Goal: Transaction & Acquisition: Purchase product/service

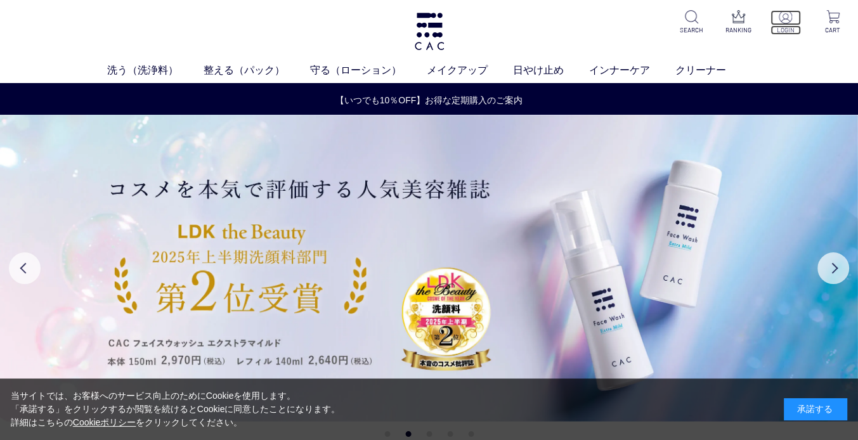
click at [781, 20] on img at bounding box center [785, 16] width 13 height 13
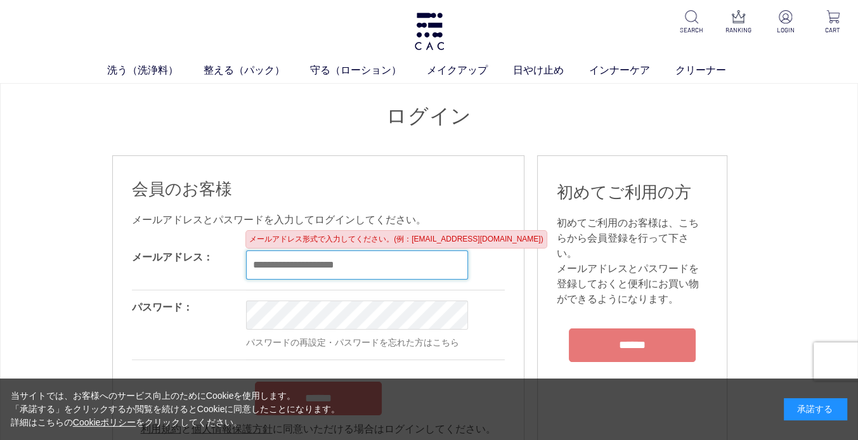
paste input "**********"
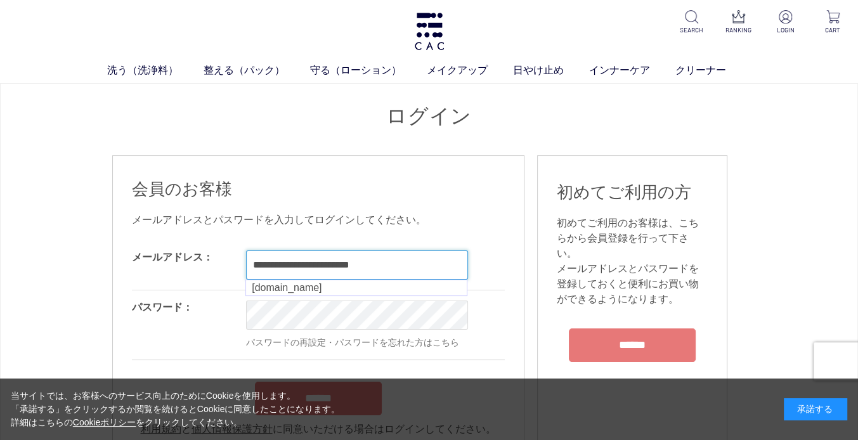
type input "**********"
click at [485, 204] on div "**********" at bounding box center [318, 307] width 373 height 259
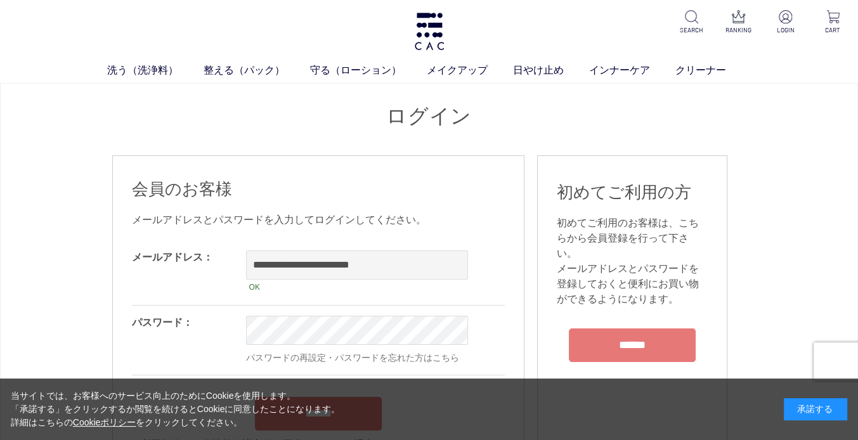
scroll to position [63, 0]
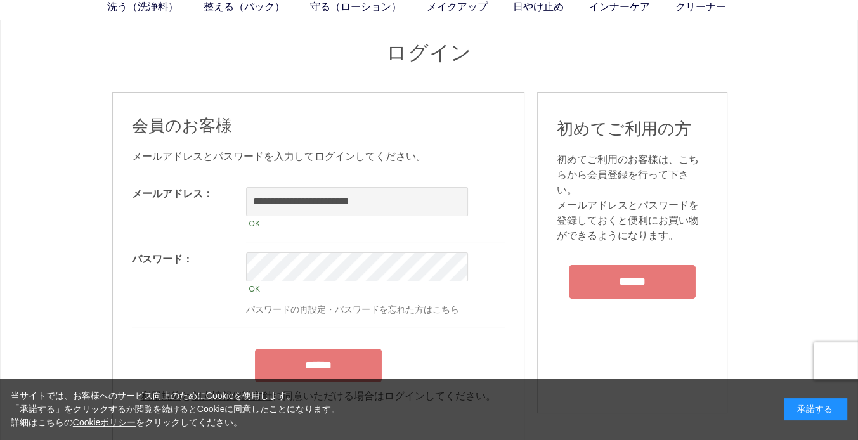
click at [313, 346] on form "**********" at bounding box center [318, 290] width 373 height 227
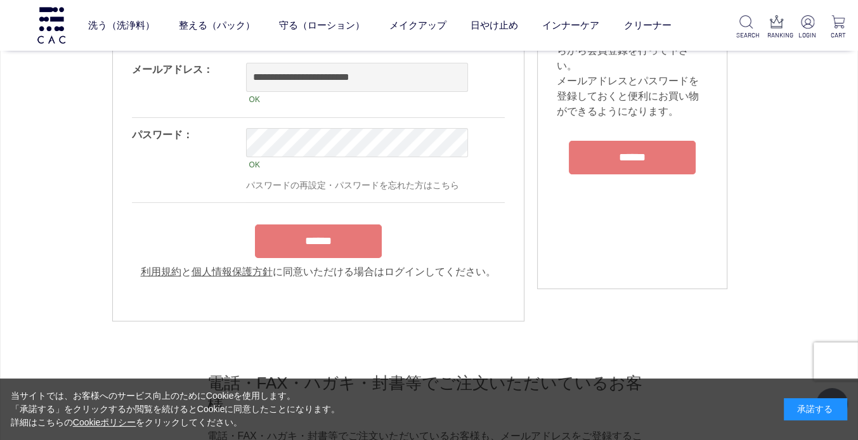
scroll to position [127, 0]
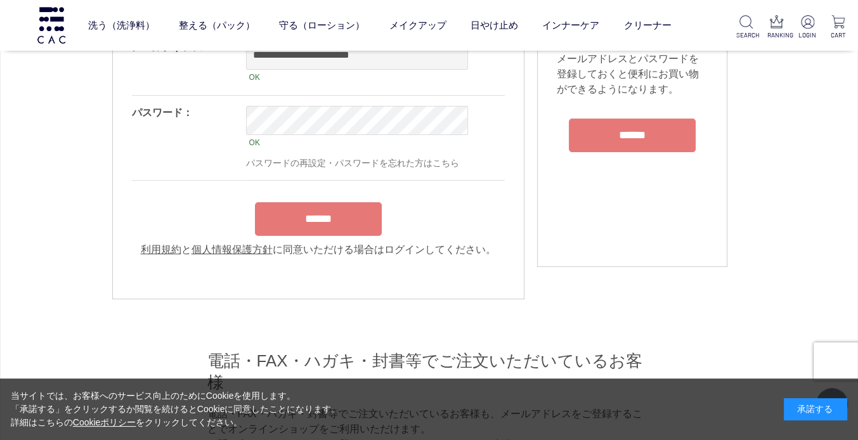
click at [322, 219] on input "******" at bounding box center [318, 219] width 127 height 34
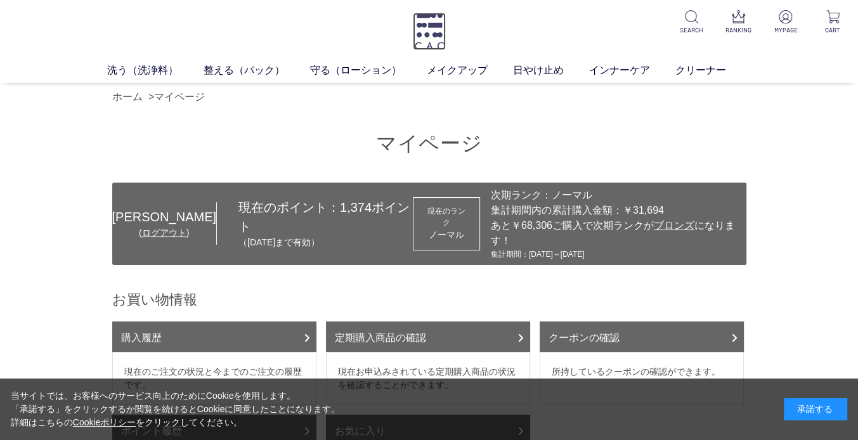
click at [422, 29] on img at bounding box center [429, 31] width 33 height 37
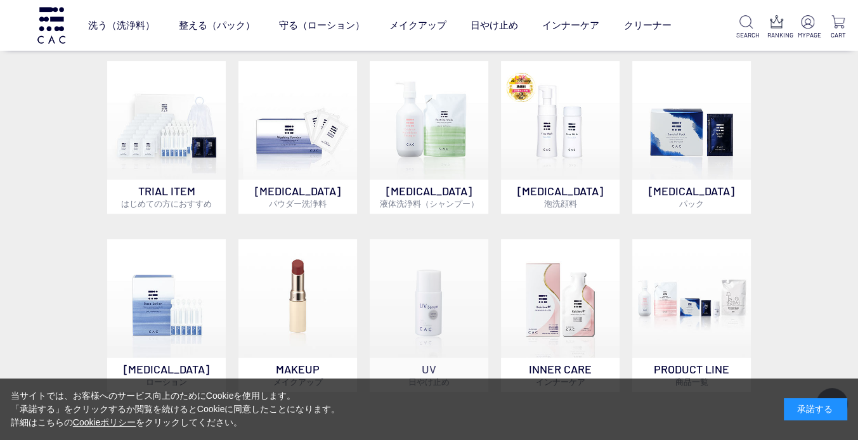
scroll to position [634, 0]
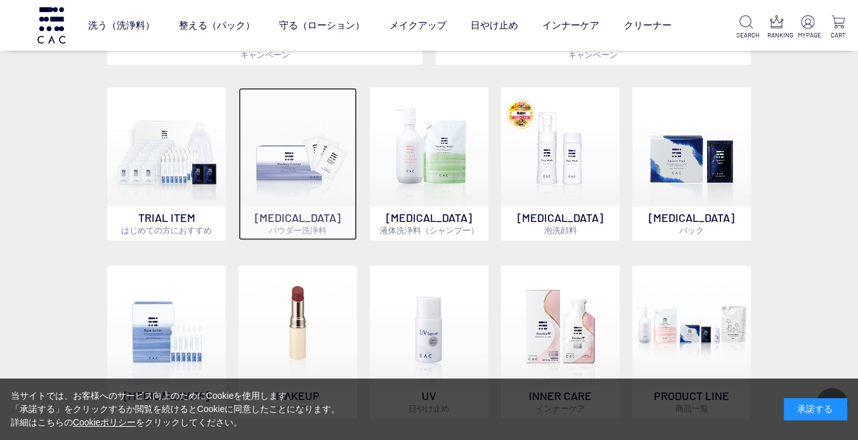
click at [310, 160] on img at bounding box center [297, 147] width 119 height 119
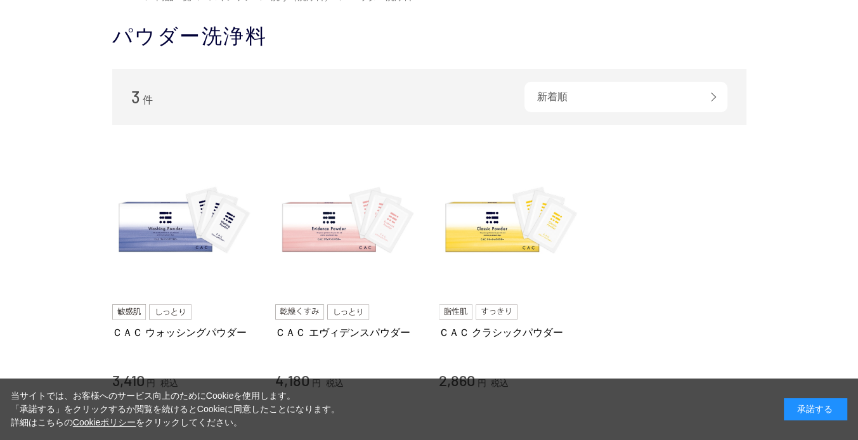
scroll to position [127, 0]
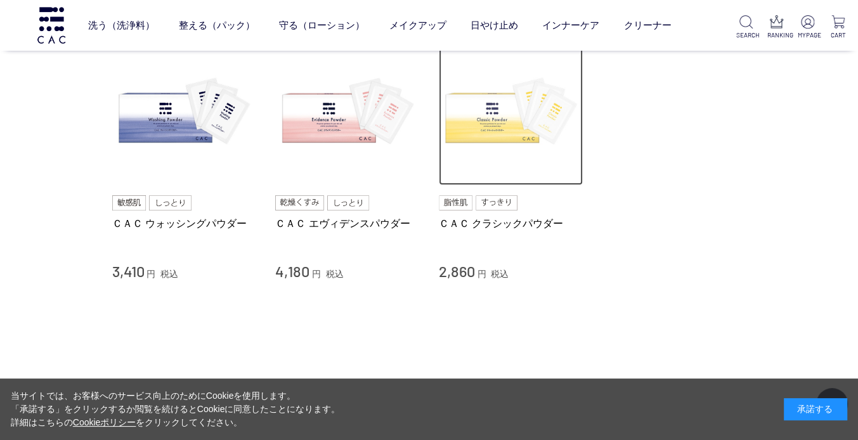
click at [504, 131] on img at bounding box center [511, 113] width 145 height 145
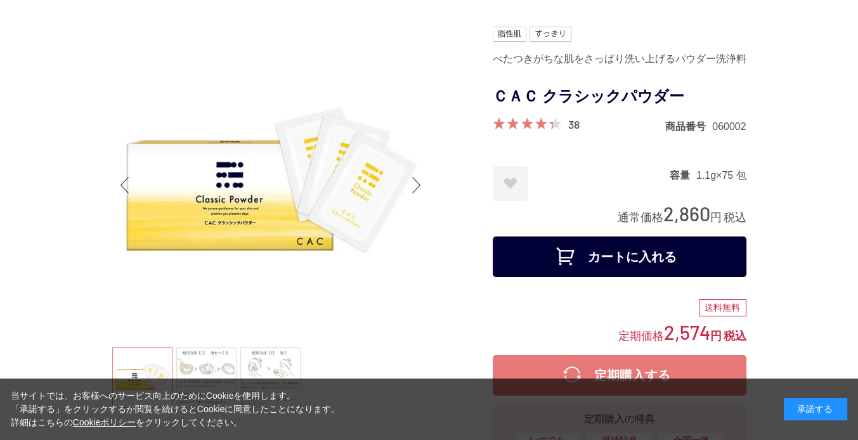
scroll to position [127, 0]
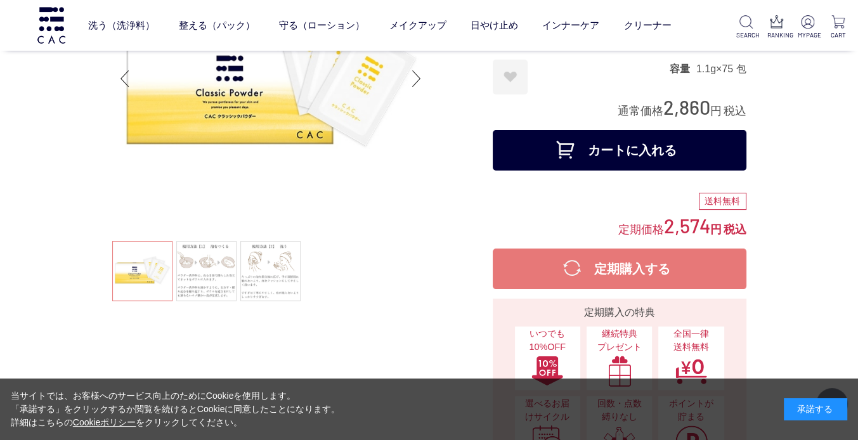
click at [599, 147] on button "カートに入れる" at bounding box center [620, 150] width 254 height 41
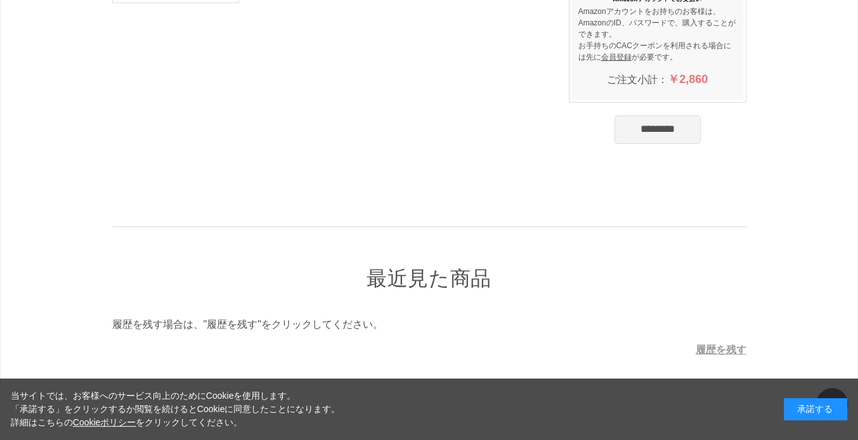
scroll to position [317, 0]
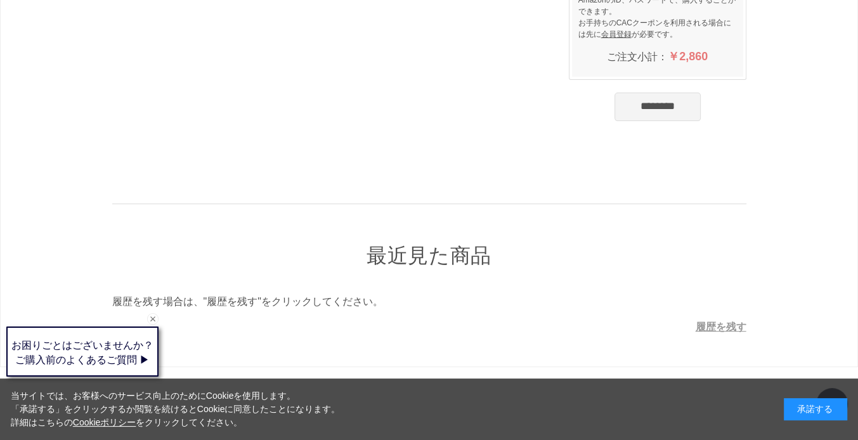
click at [670, 108] on input "********" at bounding box center [658, 107] width 86 height 28
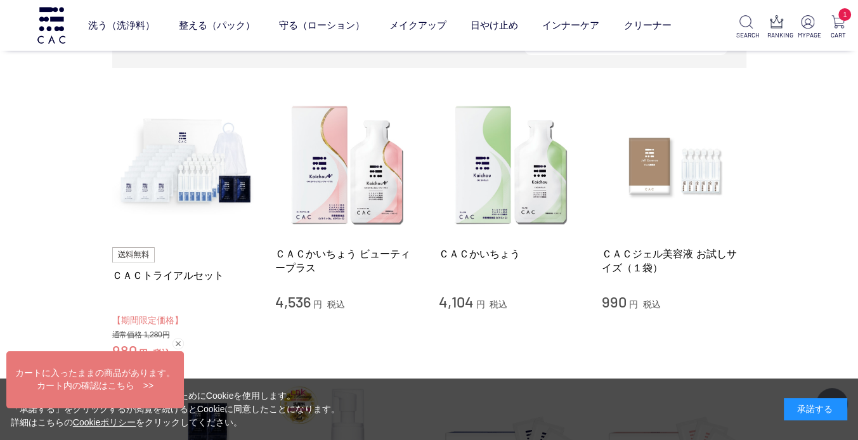
scroll to position [63, 0]
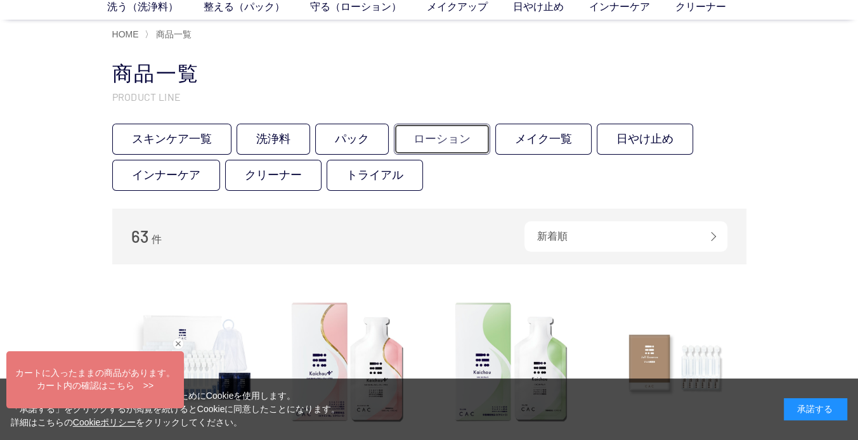
click at [449, 136] on link "ローション" at bounding box center [442, 139] width 96 height 31
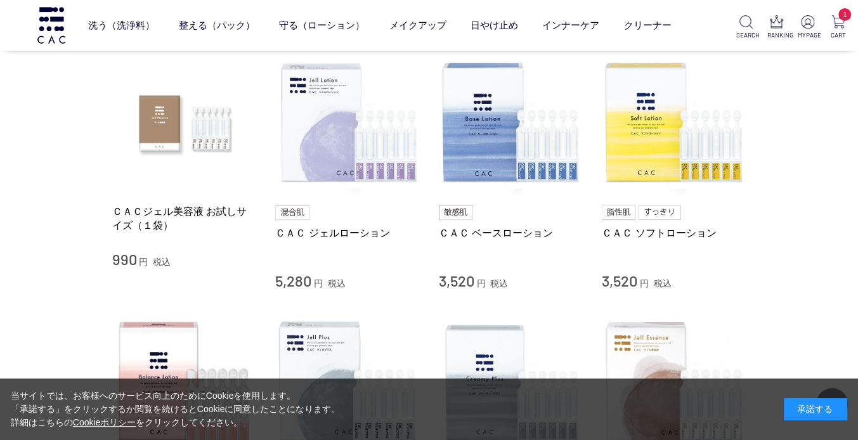
scroll to position [254, 0]
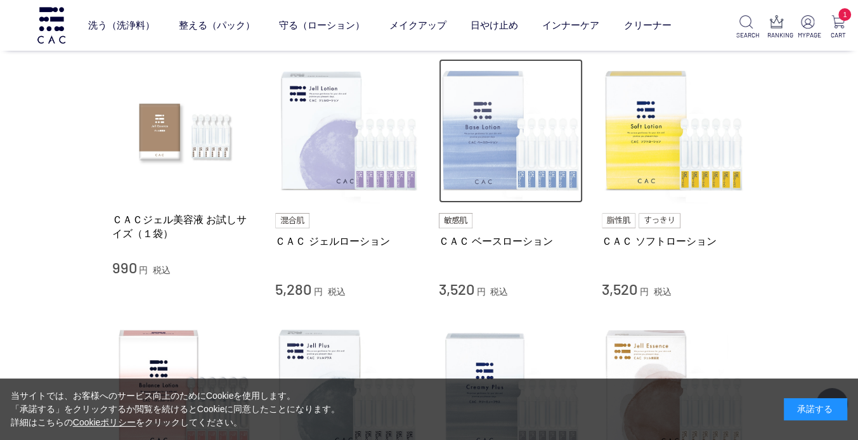
click at [496, 187] on img at bounding box center [511, 131] width 145 height 145
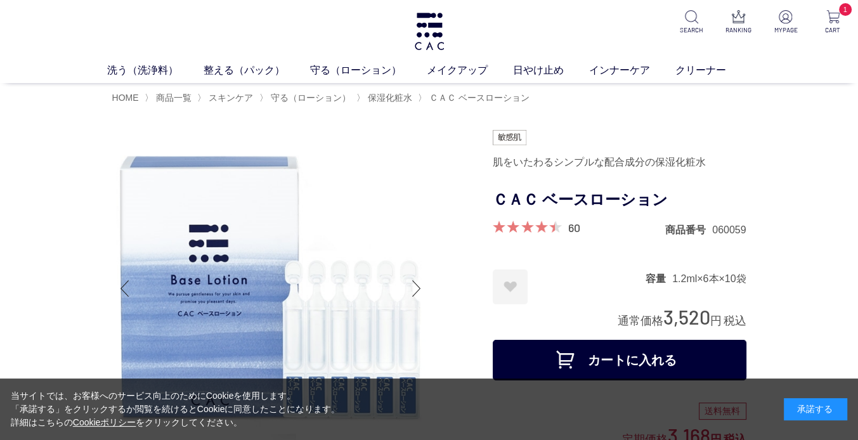
scroll to position [127, 0]
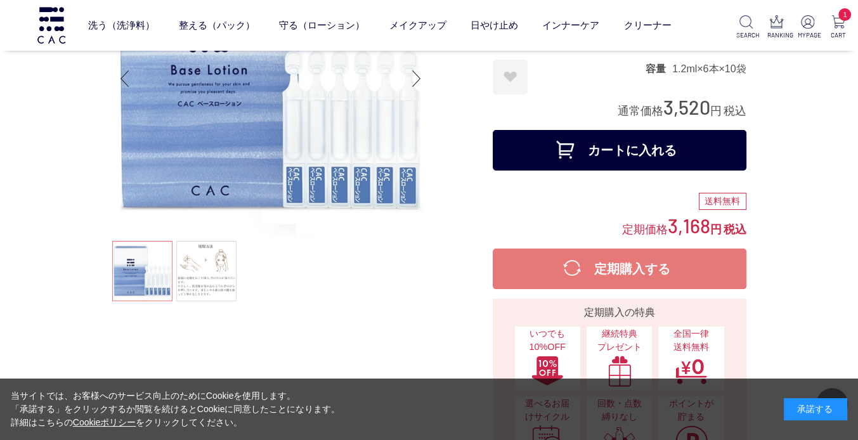
click at [586, 141] on button "カートに入れる" at bounding box center [620, 150] width 254 height 41
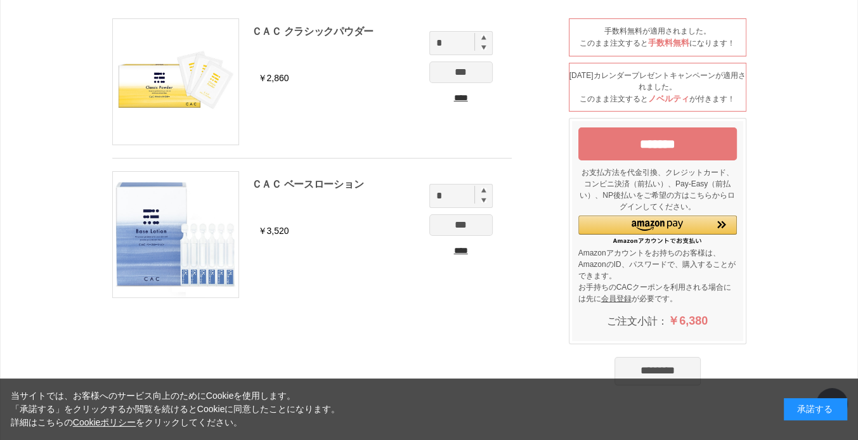
scroll to position [71, 0]
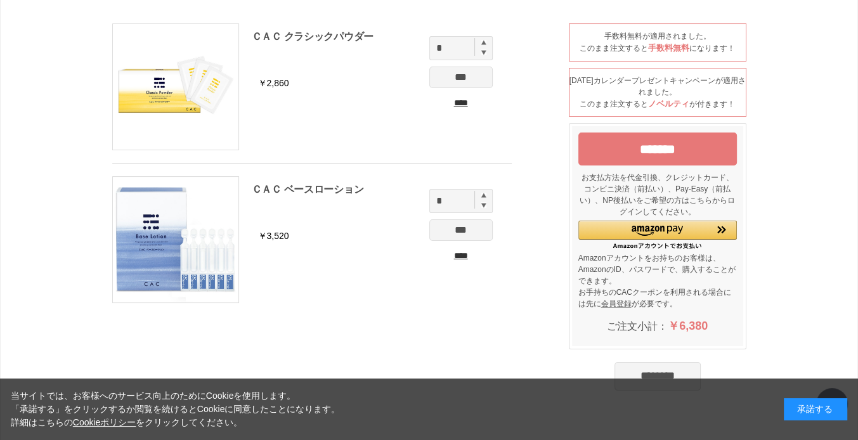
click at [649, 148] on input "*******" at bounding box center [657, 149] width 159 height 33
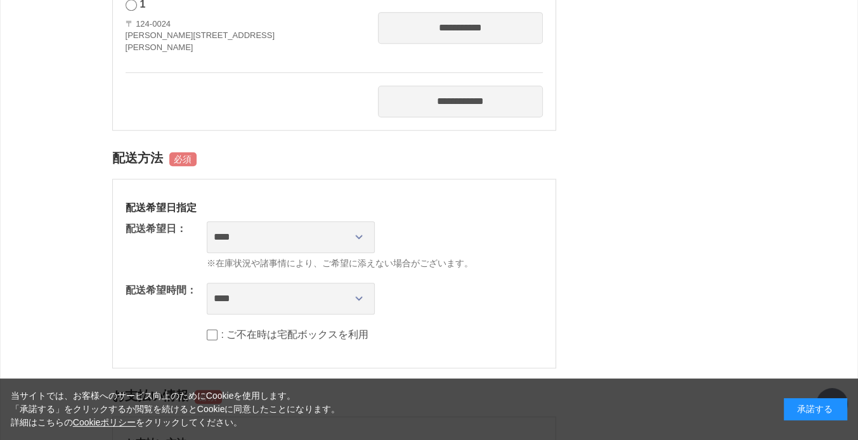
scroll to position [698, 0]
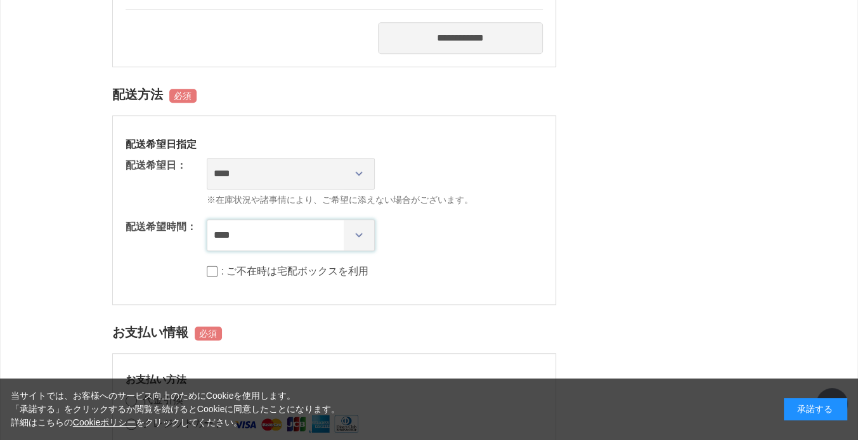
click at [361, 234] on select "**** *** ****** ****** ****** ******" at bounding box center [291, 235] width 168 height 32
select select "**"
click at [207, 219] on select "**** *** ****** ****** ****** ******" at bounding box center [291, 235] width 168 height 32
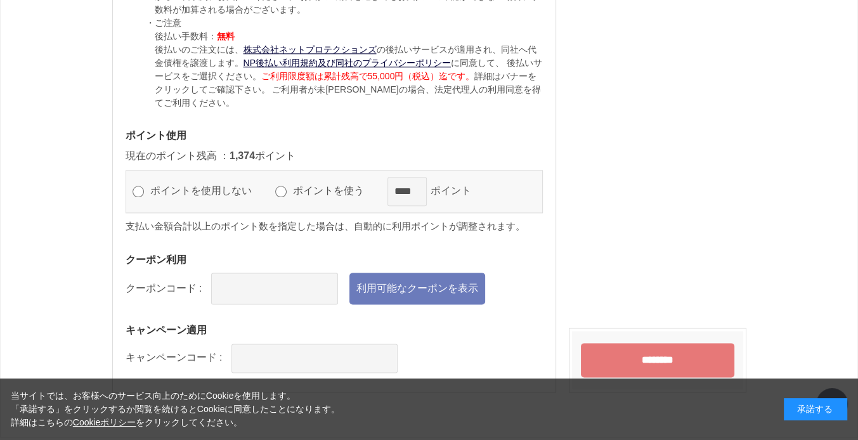
scroll to position [1459, 0]
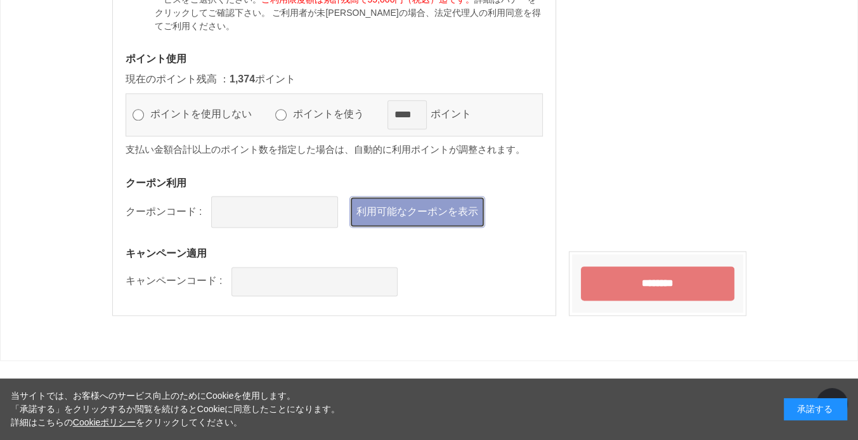
click at [451, 214] on link "利用可能なクーポンを表示" at bounding box center [417, 212] width 136 height 32
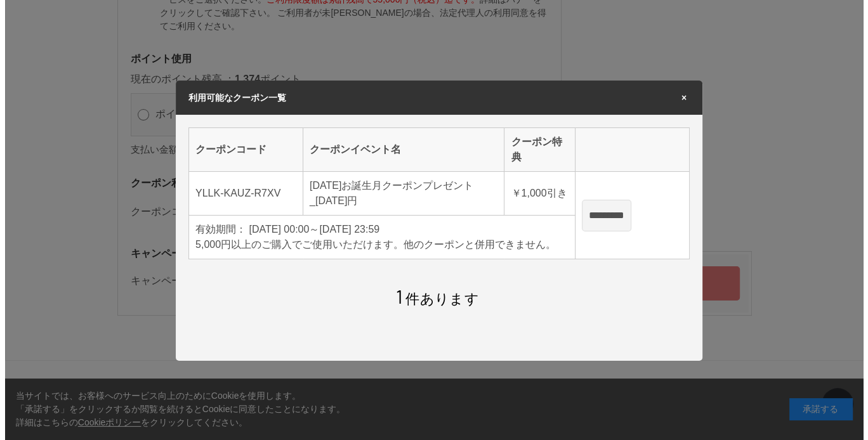
scroll to position [0, 0]
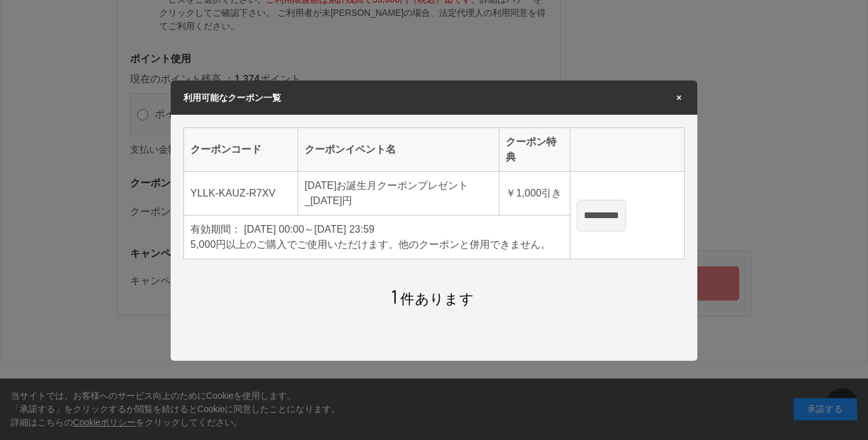
click at [613, 214] on input "*********" at bounding box center [600, 216] width 49 height 32
type input "**********"
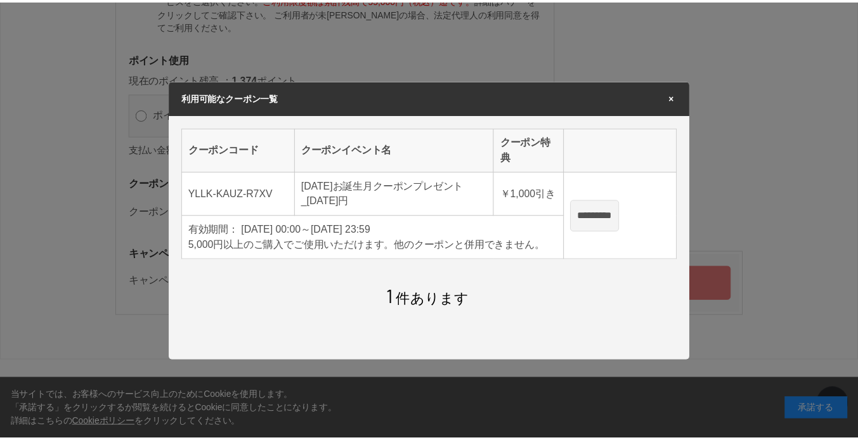
scroll to position [1459, 0]
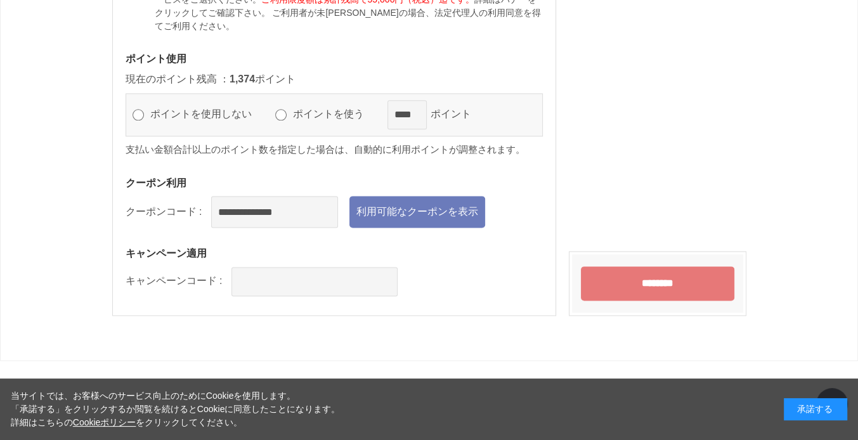
click at [654, 280] on input "********" at bounding box center [657, 283] width 153 height 34
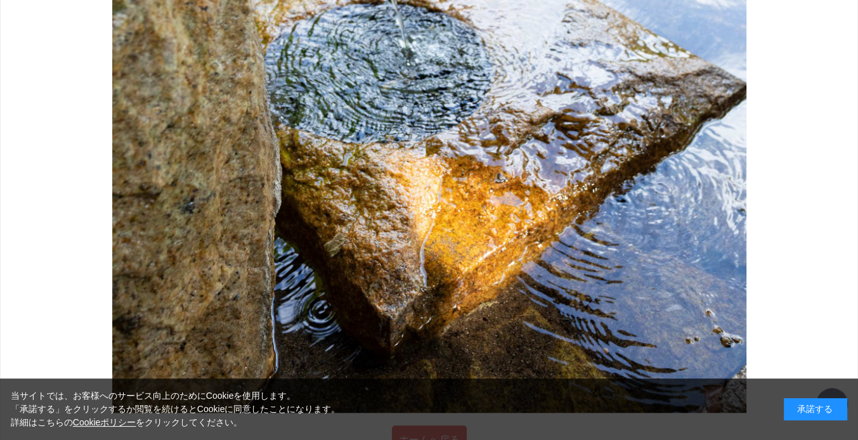
scroll to position [1322, 0]
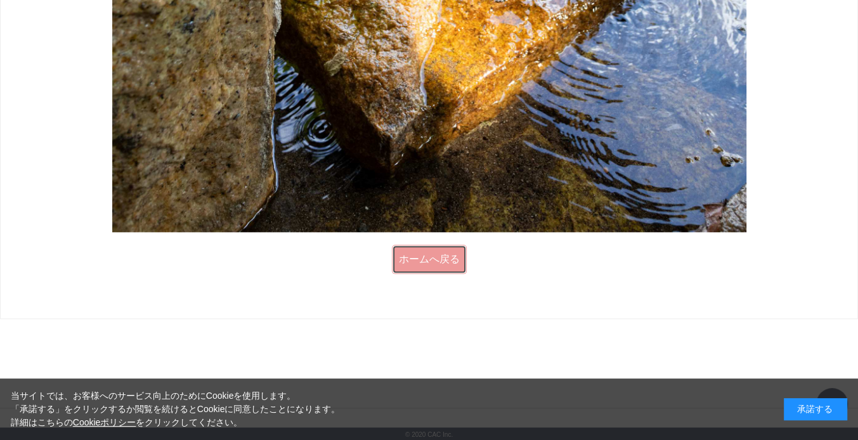
click at [427, 259] on link "ホームへ戻る" at bounding box center [429, 259] width 75 height 29
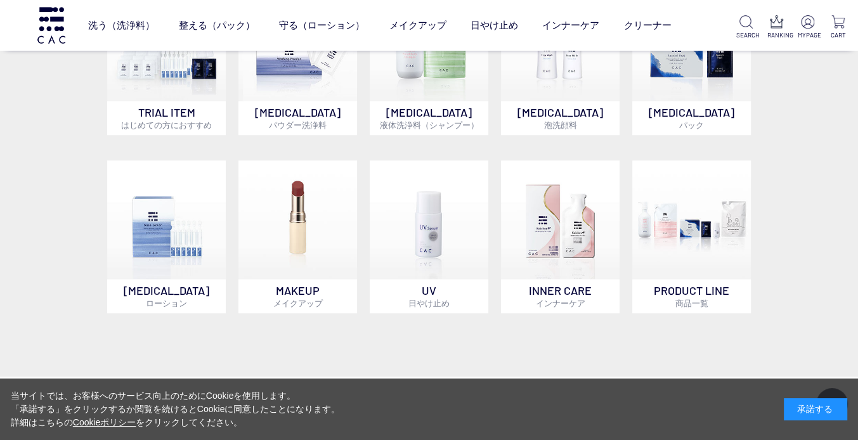
scroll to position [761, 0]
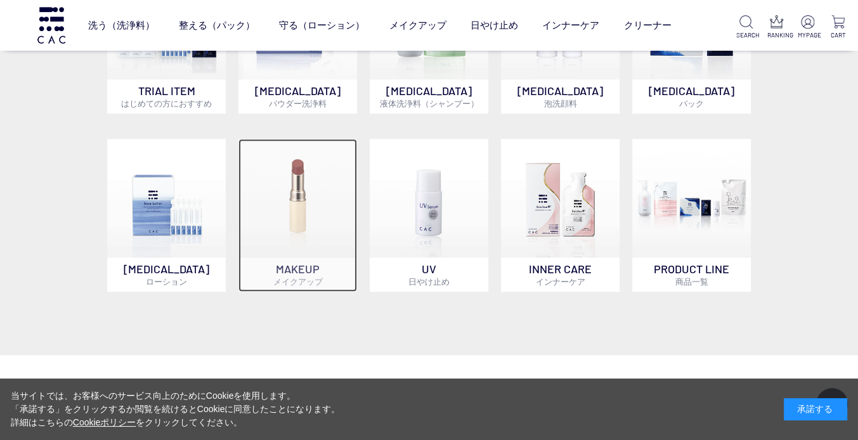
click at [296, 210] on img at bounding box center [297, 198] width 119 height 119
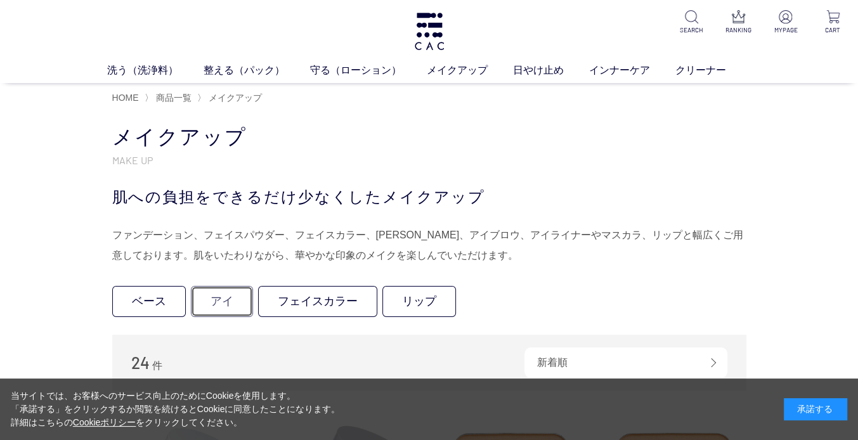
click at [232, 302] on link "アイ" at bounding box center [222, 301] width 62 height 31
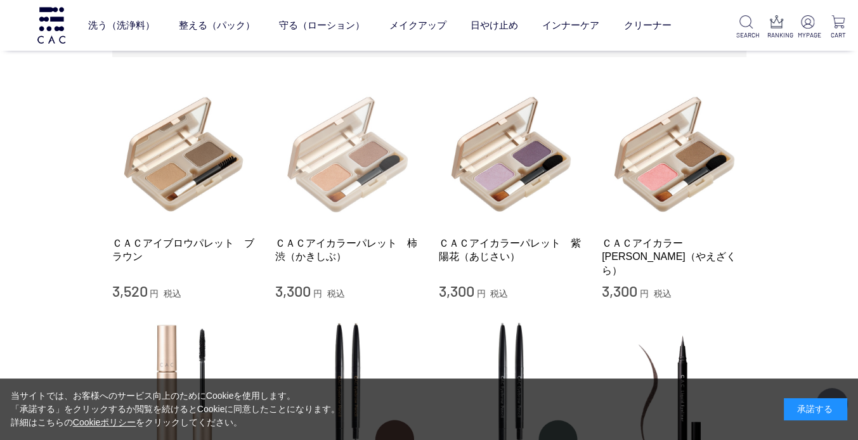
scroll to position [63, 0]
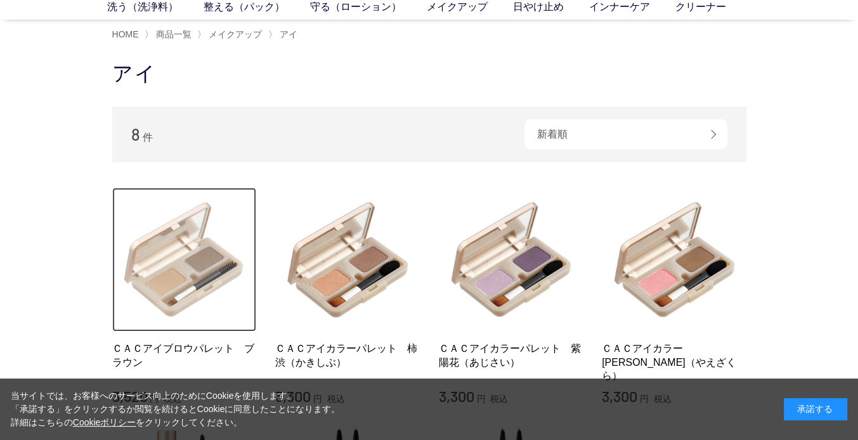
click at [200, 267] on img at bounding box center [184, 260] width 145 height 145
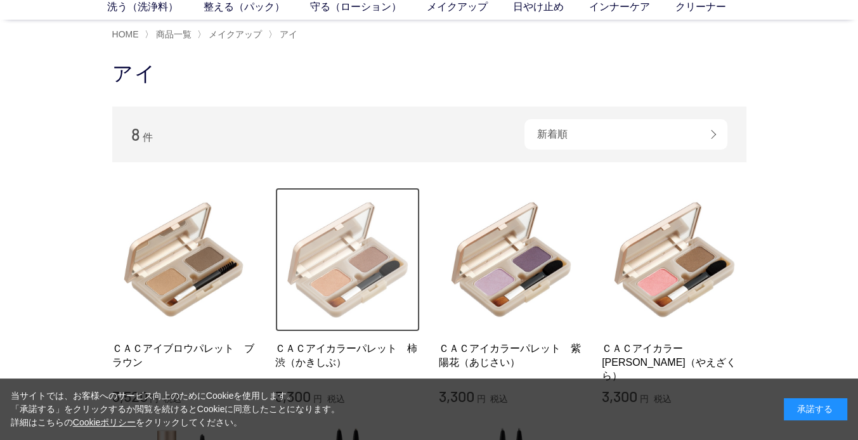
click at [340, 272] on img at bounding box center [347, 260] width 145 height 145
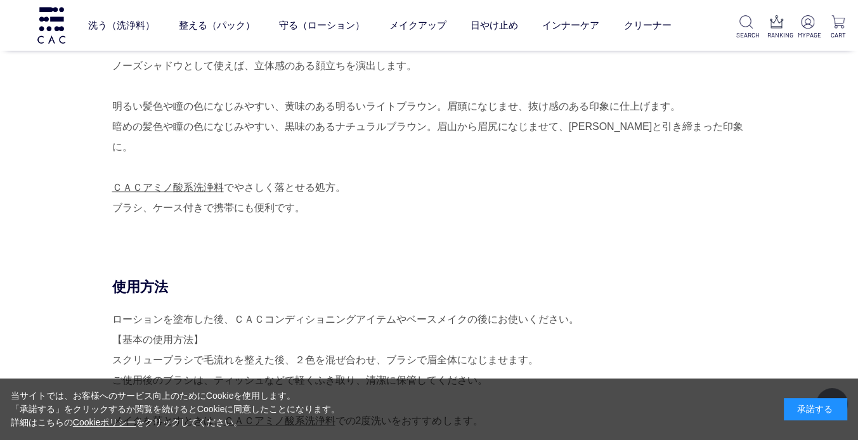
scroll to position [317, 0]
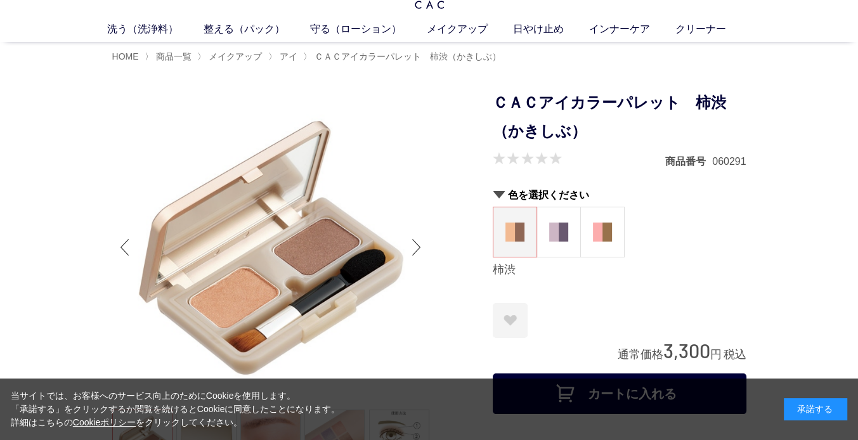
scroll to position [63, 0]
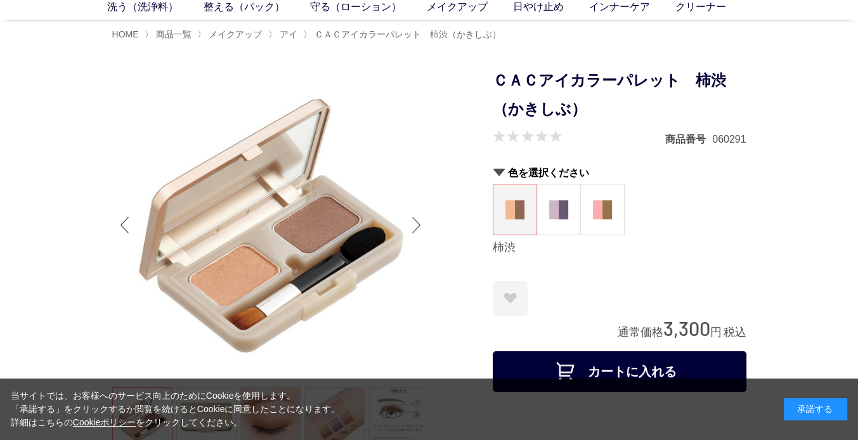
click at [417, 226] on div "Next slide" at bounding box center [416, 225] width 25 height 51
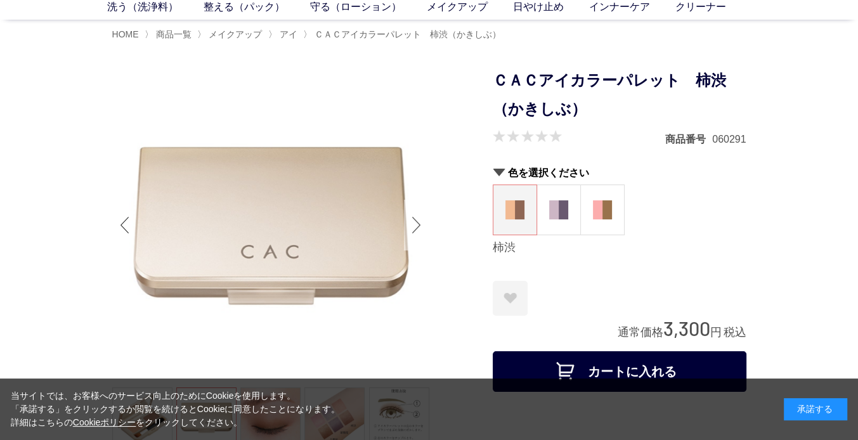
click at [417, 226] on div "Next slide" at bounding box center [416, 225] width 25 height 51
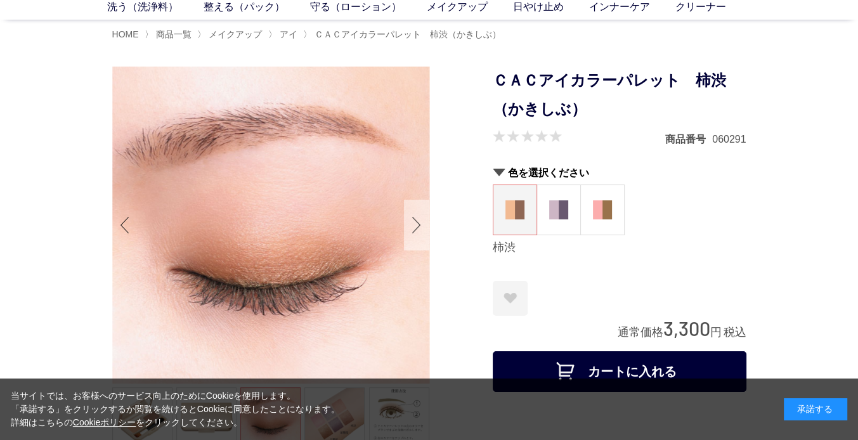
click at [417, 226] on div "Next slide" at bounding box center [416, 225] width 25 height 51
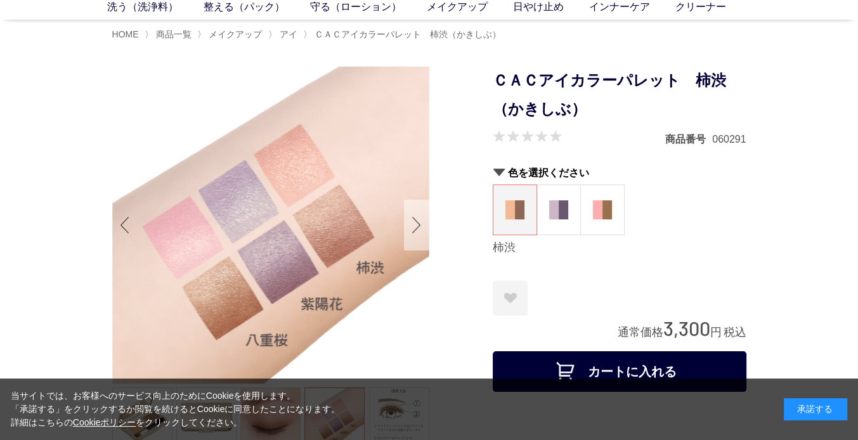
click at [417, 226] on div "Next slide" at bounding box center [416, 225] width 25 height 51
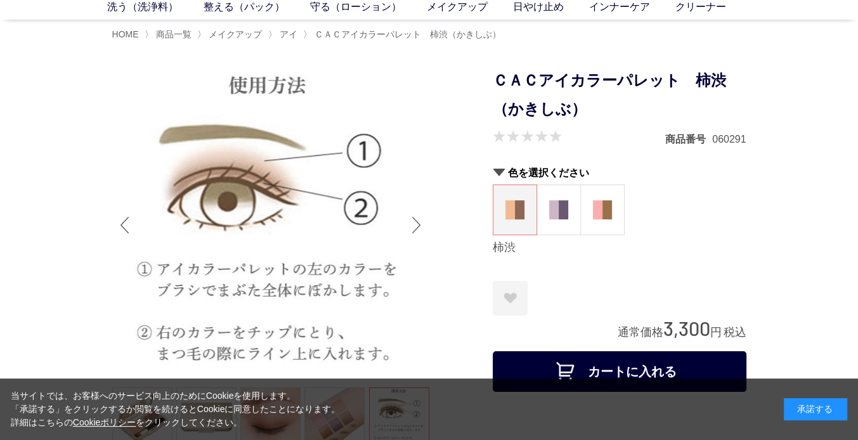
click at [417, 224] on div "Next slide" at bounding box center [416, 225] width 25 height 51
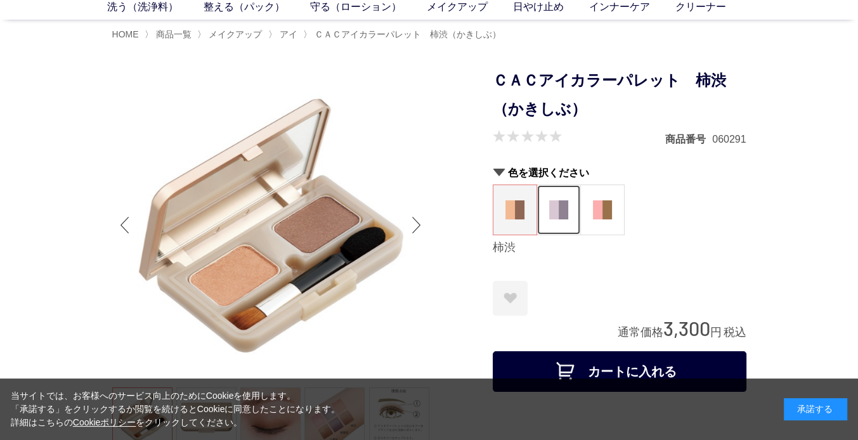
click at [557, 216] on img at bounding box center [558, 209] width 19 height 19
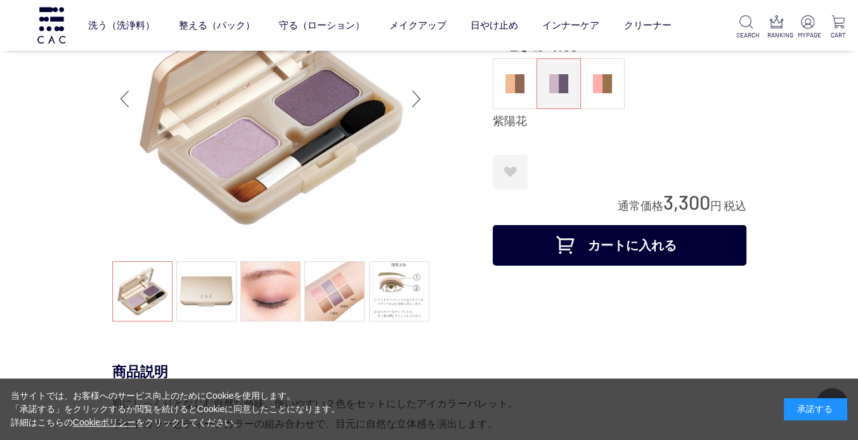
scroll to position [127, 0]
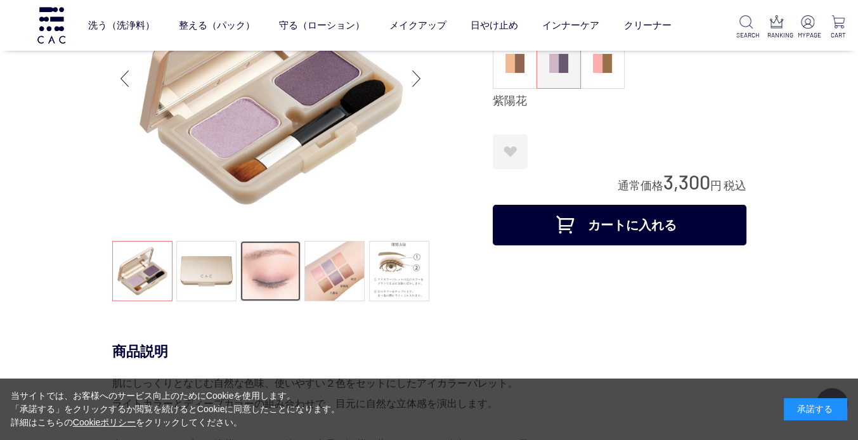
click at [264, 266] on link at bounding box center [270, 271] width 60 height 60
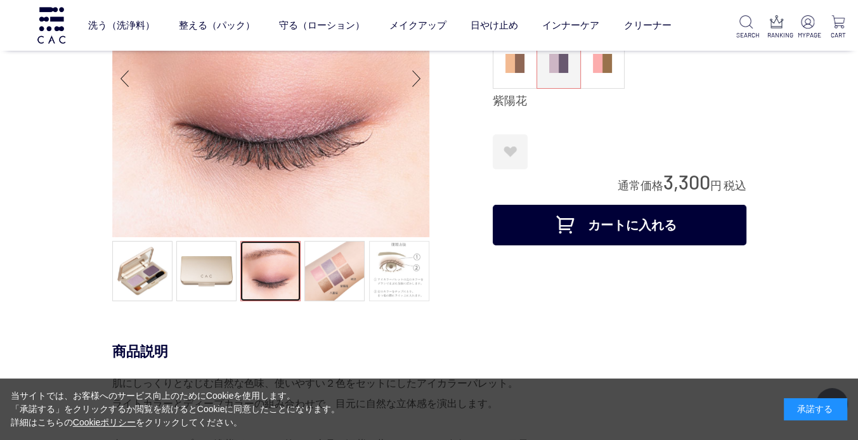
scroll to position [63, 0]
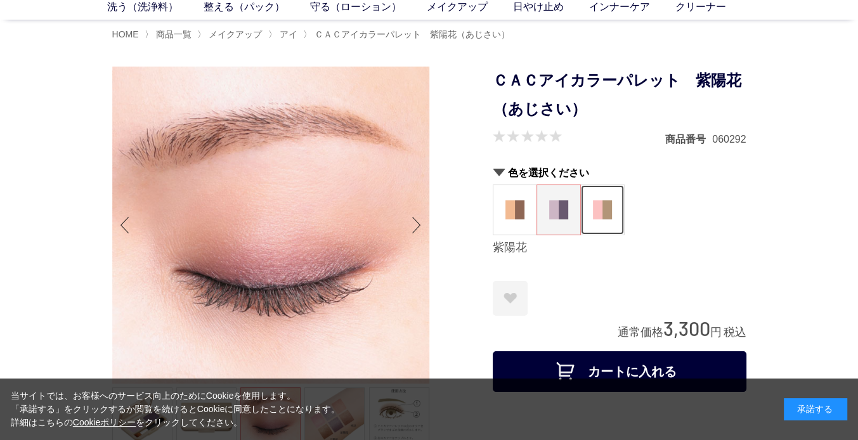
click at [605, 217] on img at bounding box center [602, 209] width 19 height 19
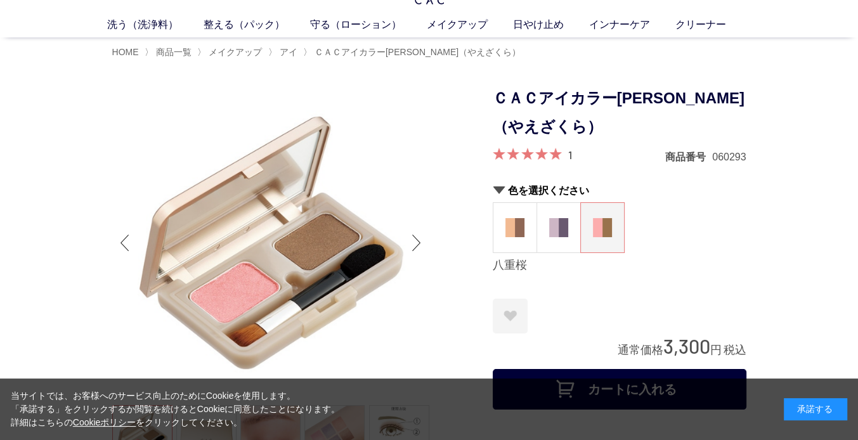
scroll to position [63, 0]
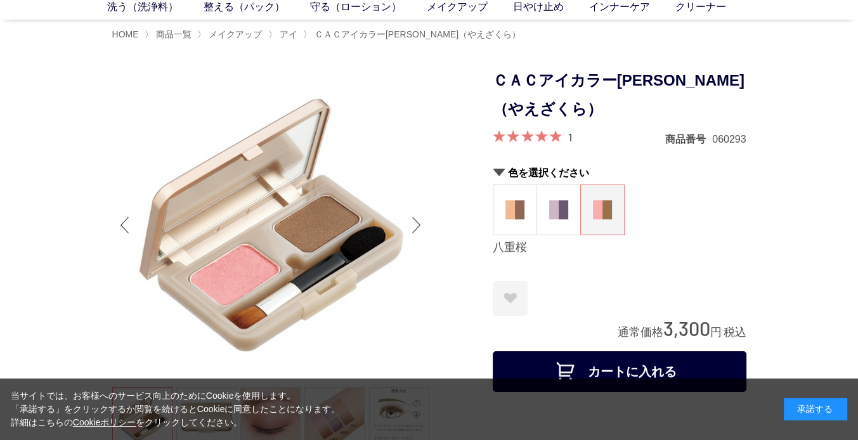
click at [421, 226] on div "Next slide" at bounding box center [416, 225] width 25 height 51
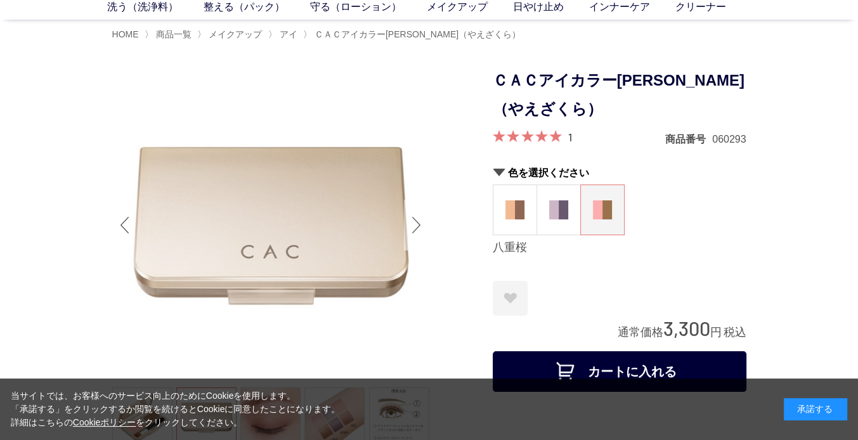
click at [421, 226] on div "Next slide" at bounding box center [416, 225] width 25 height 51
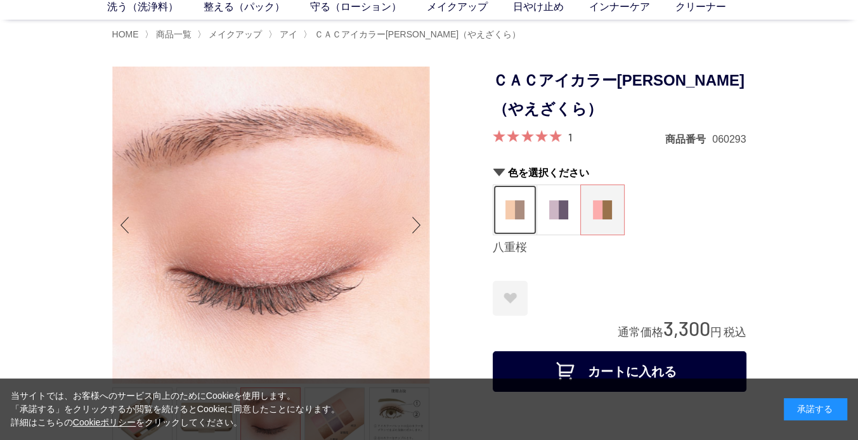
click at [523, 211] on img at bounding box center [514, 209] width 19 height 19
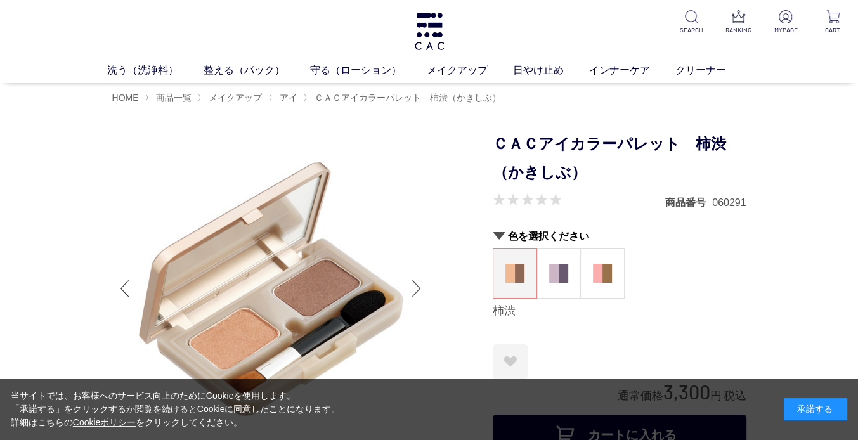
click at [410, 283] on div "Next slide" at bounding box center [416, 288] width 25 height 51
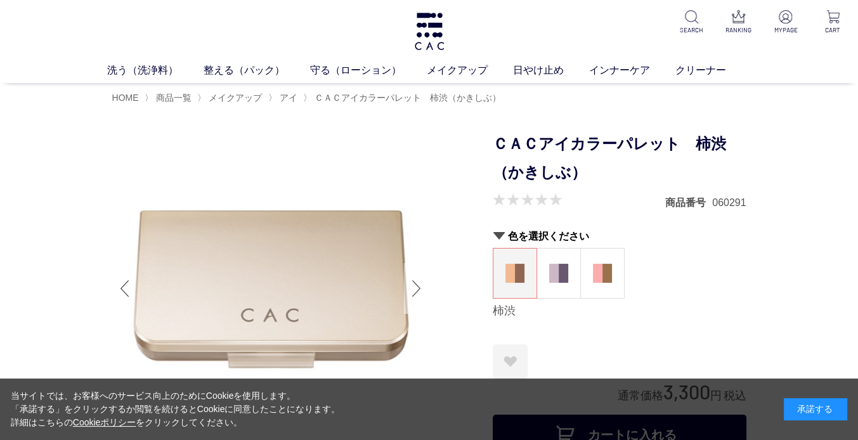
click at [410, 283] on div "Next slide" at bounding box center [416, 288] width 25 height 51
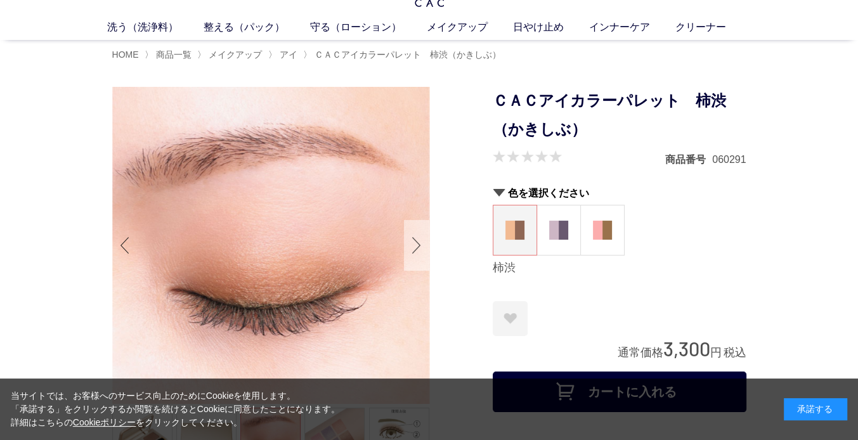
scroll to position [63, 0]
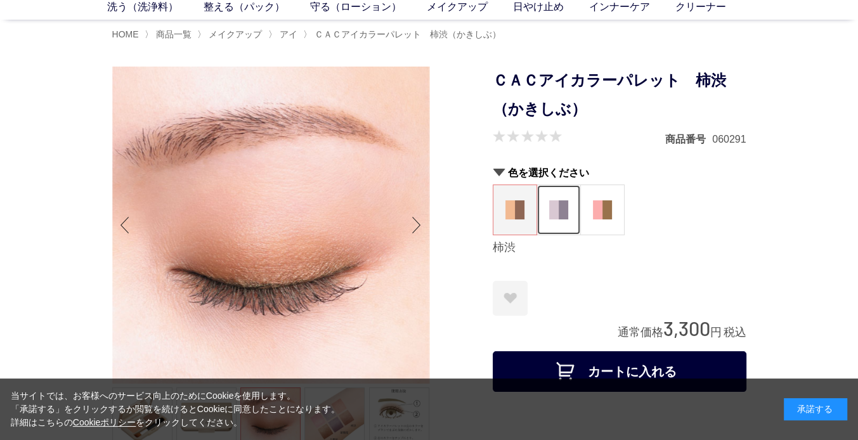
click at [566, 212] on img at bounding box center [558, 209] width 19 height 19
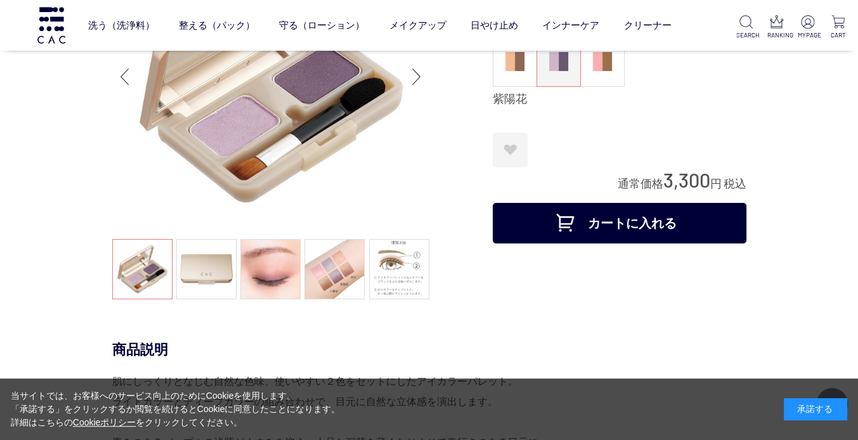
scroll to position [190, 0]
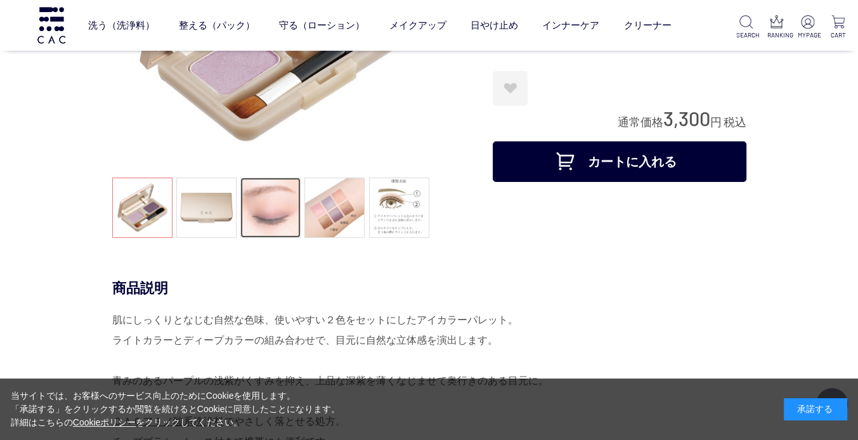
click at [289, 216] on link at bounding box center [270, 208] width 60 height 60
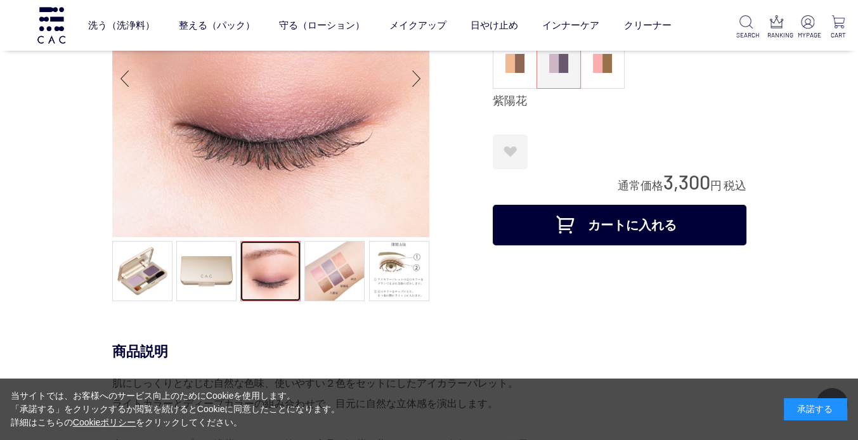
scroll to position [63, 0]
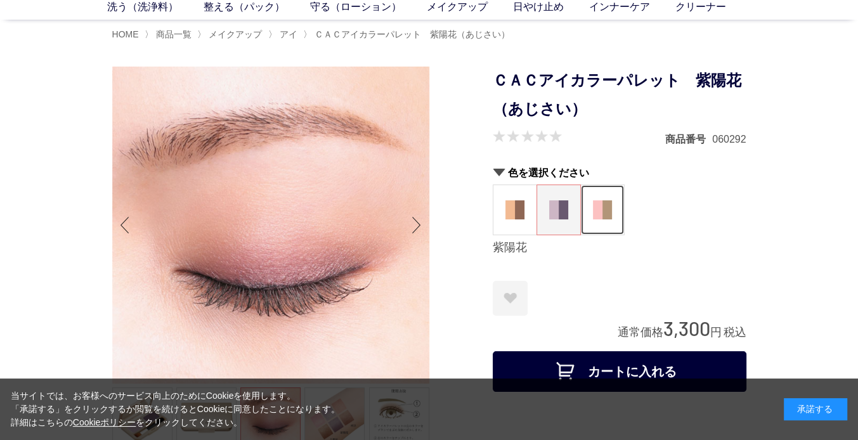
click at [603, 210] on img at bounding box center [602, 209] width 19 height 19
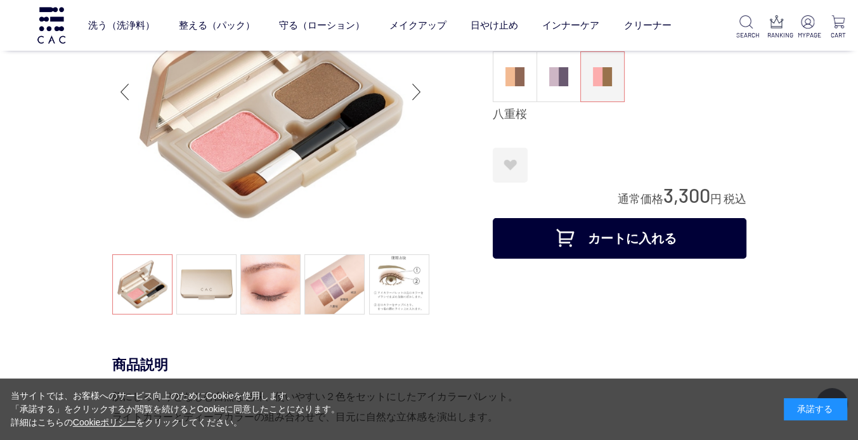
scroll to position [190, 0]
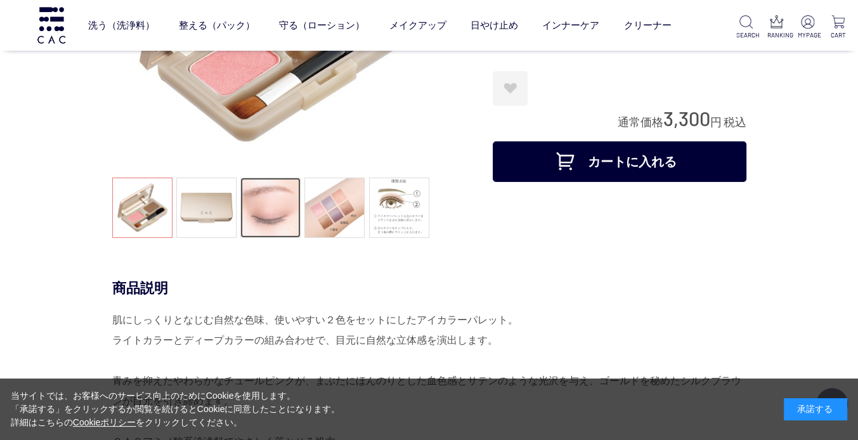
click at [288, 229] on link at bounding box center [270, 208] width 60 height 60
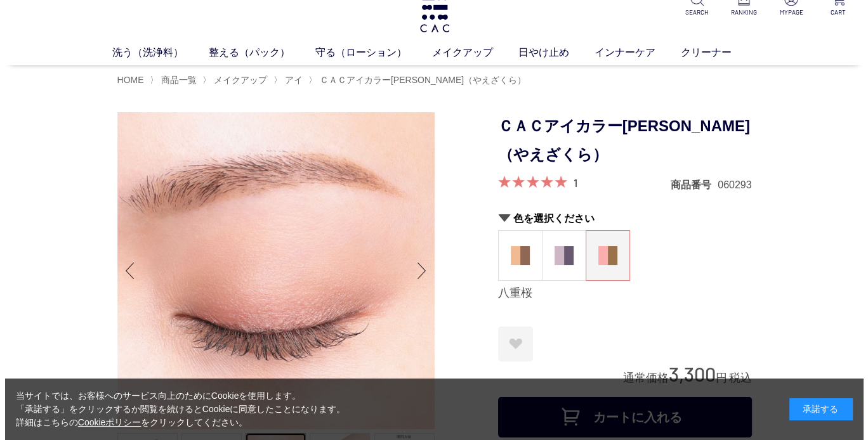
scroll to position [0, 0]
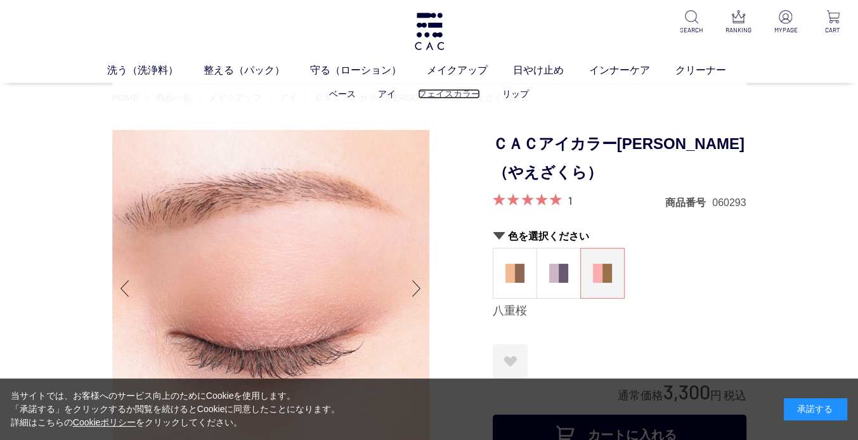
click at [446, 94] on link "フェイスカラー" at bounding box center [449, 94] width 62 height 10
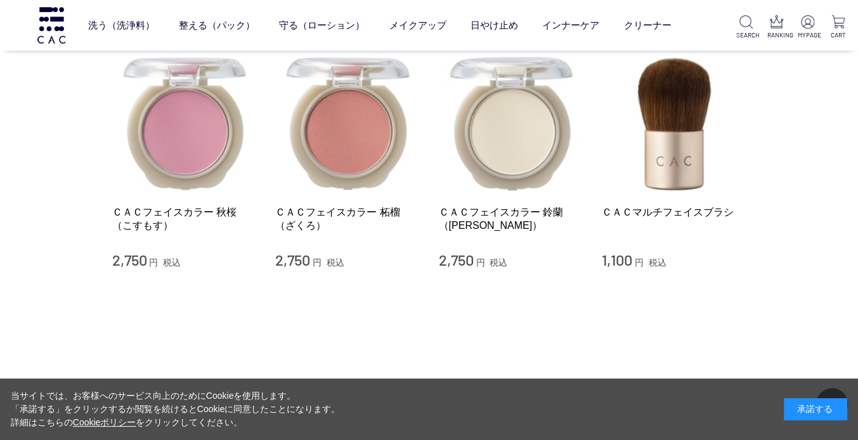
scroll to position [190, 0]
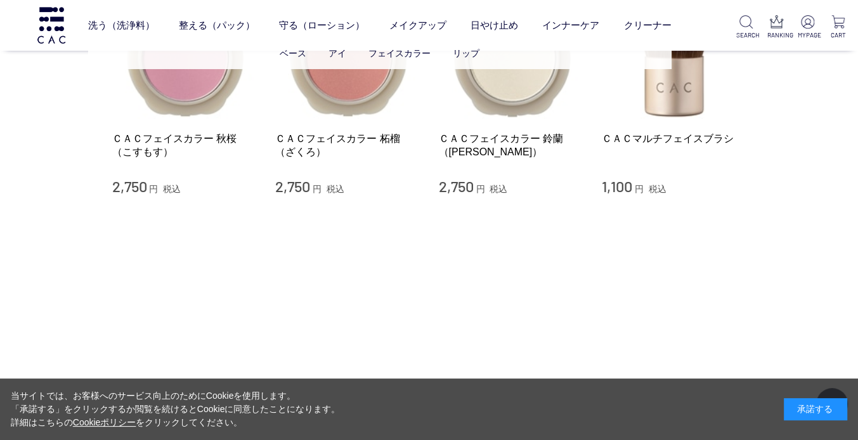
click at [212, 56] on ul "ベース アイ フェイスカラー リップ" at bounding box center [379, 53] width 583 height 31
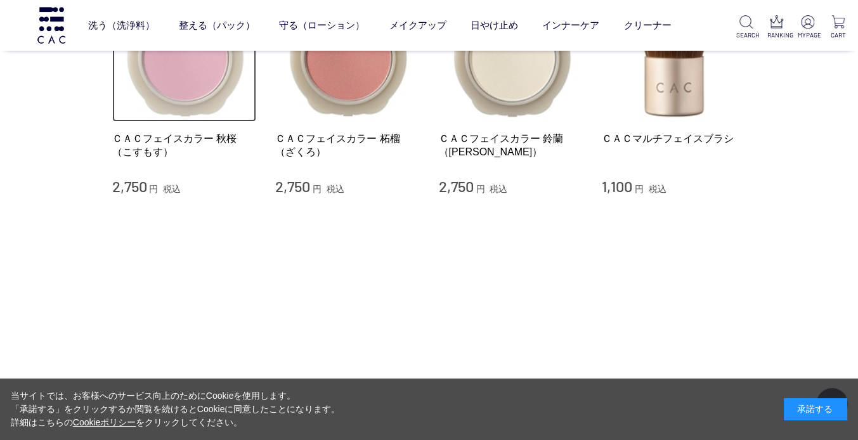
click at [199, 86] on img at bounding box center [184, 50] width 145 height 145
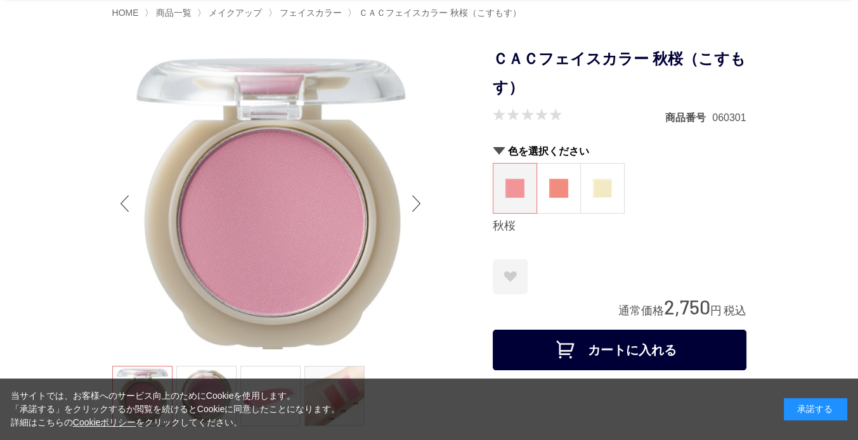
scroll to position [63, 0]
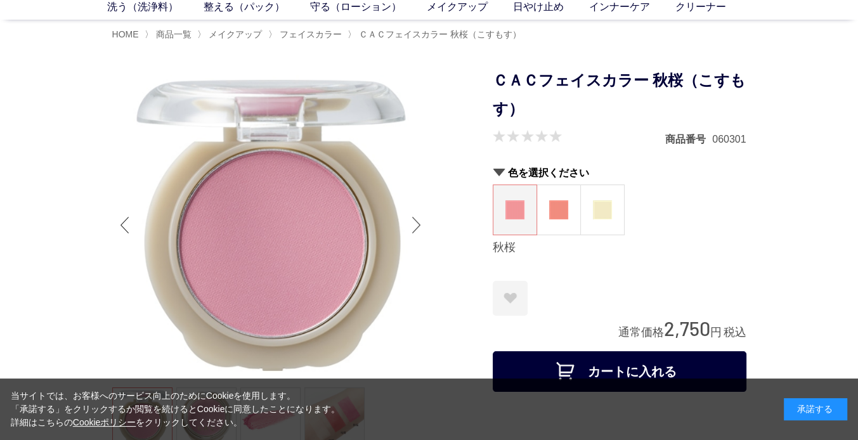
click at [412, 220] on div "Next slide" at bounding box center [416, 225] width 25 height 51
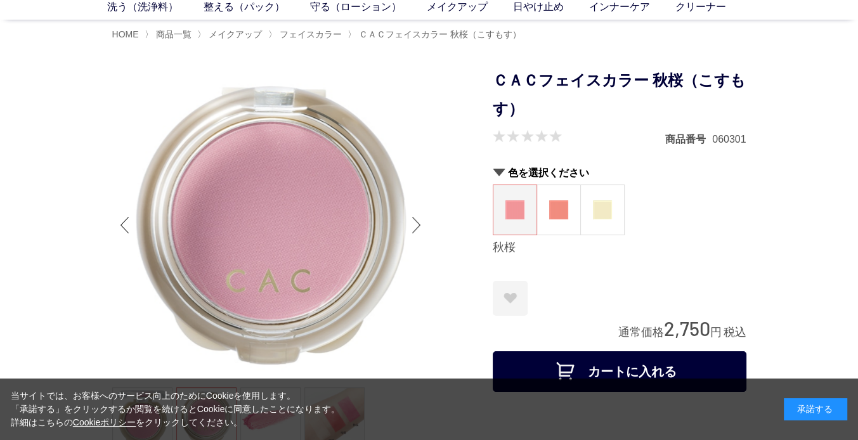
click at [412, 219] on div "Next slide" at bounding box center [416, 225] width 25 height 51
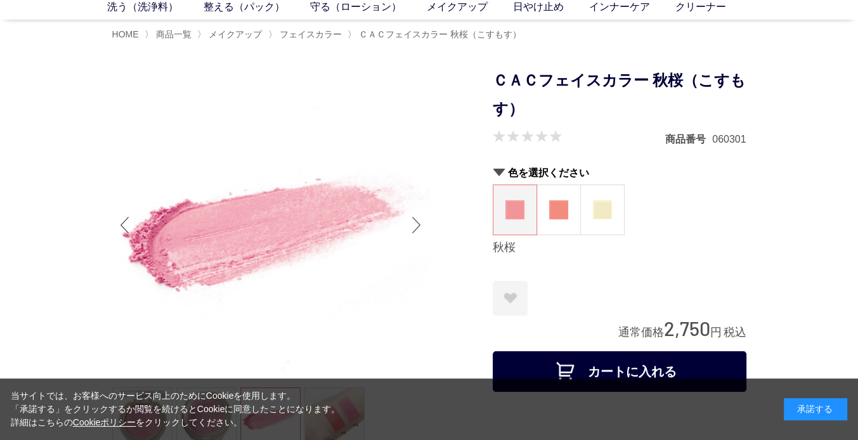
click at [412, 219] on div "Next slide" at bounding box center [416, 225] width 25 height 51
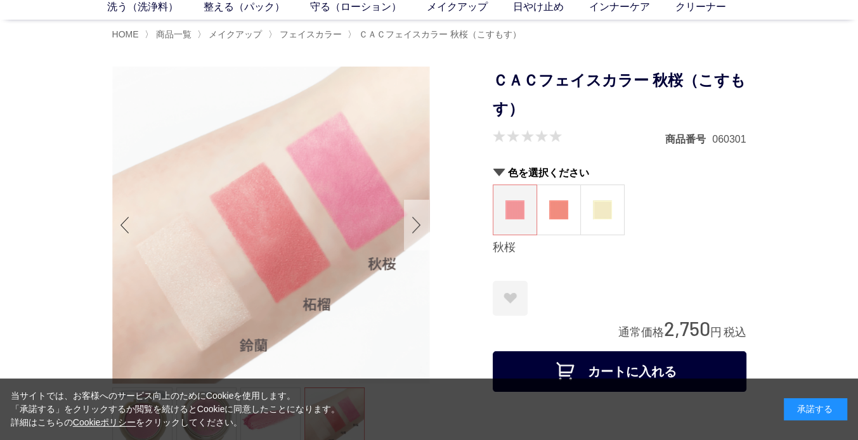
click at [412, 219] on div "Next slide" at bounding box center [416, 225] width 25 height 51
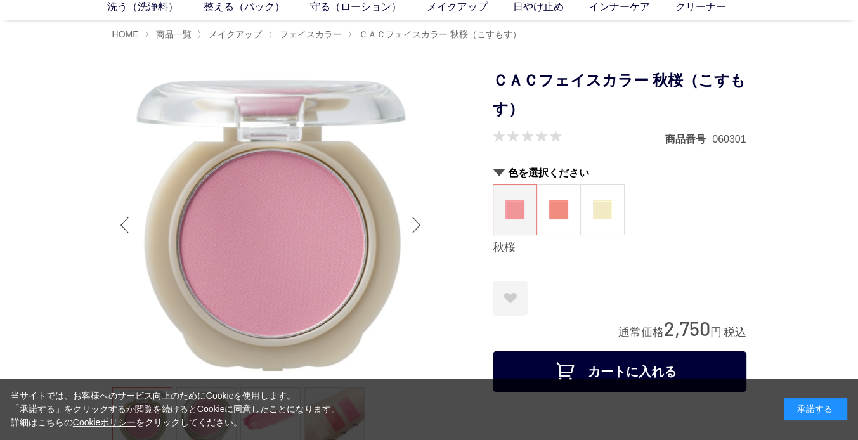
click at [412, 219] on div "Next slide" at bounding box center [416, 225] width 25 height 51
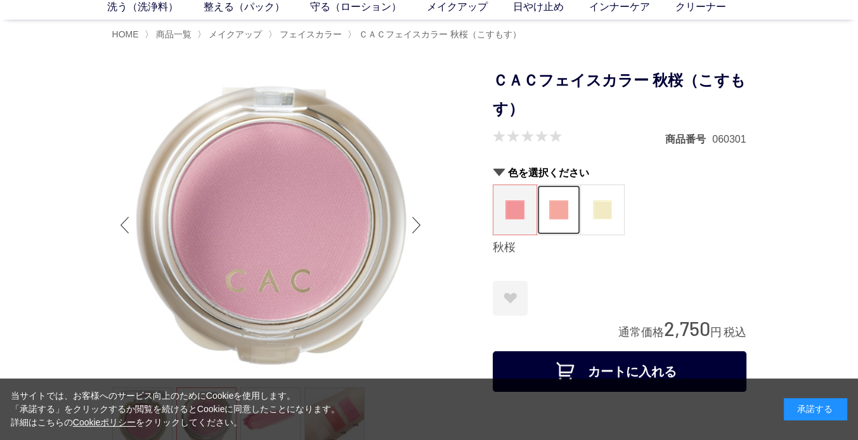
click at [554, 210] on img at bounding box center [558, 209] width 19 height 19
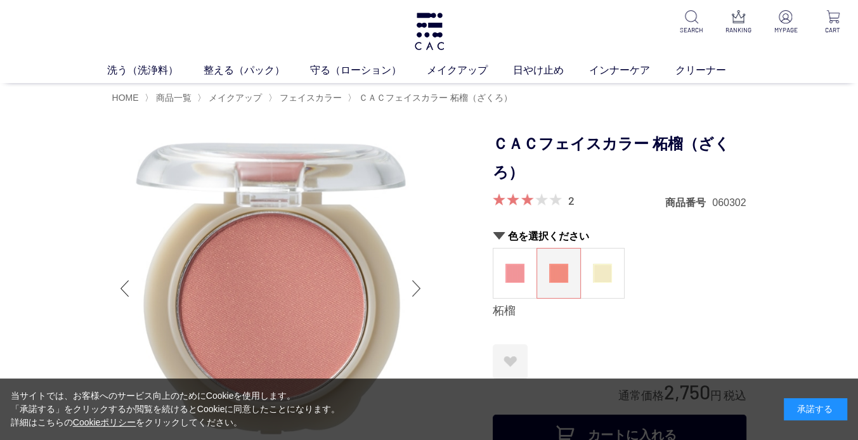
click at [417, 288] on div "Next slide" at bounding box center [416, 288] width 25 height 51
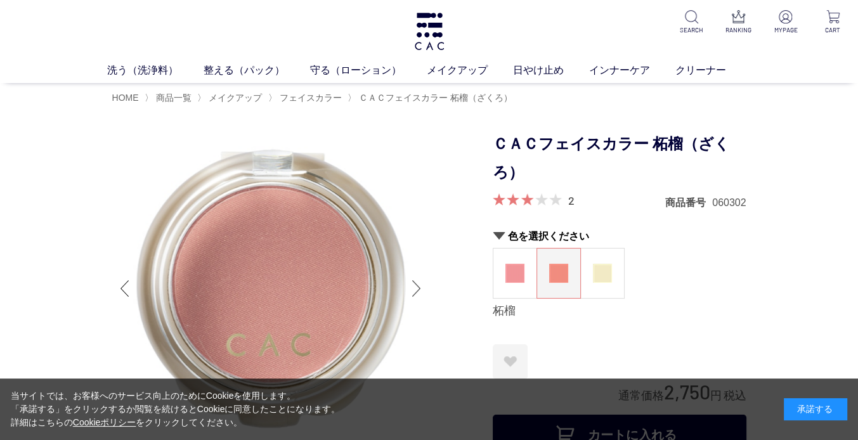
click at [417, 288] on div "Next slide" at bounding box center [416, 288] width 25 height 51
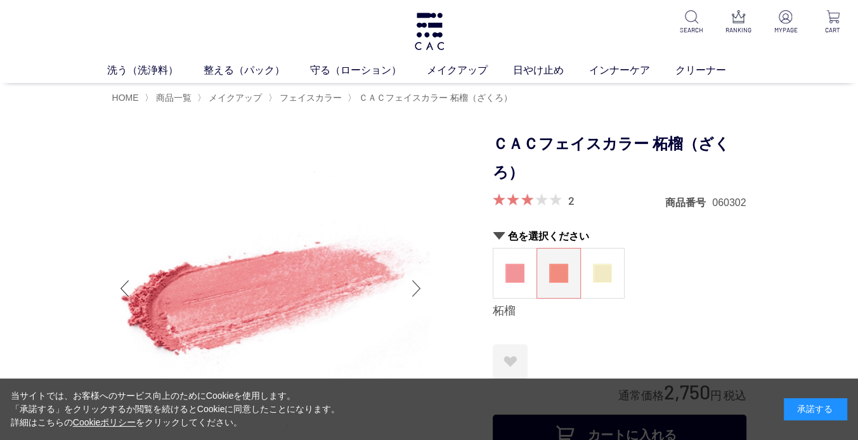
click at [417, 288] on div "Next slide" at bounding box center [416, 288] width 25 height 51
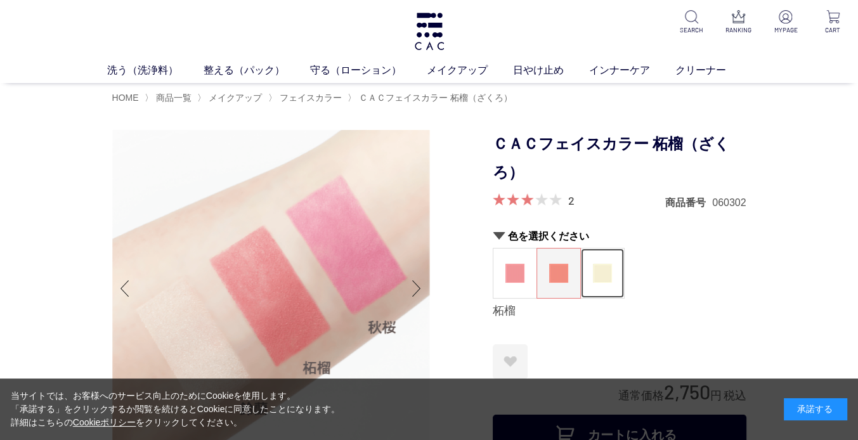
click at [606, 279] on img at bounding box center [602, 273] width 19 height 19
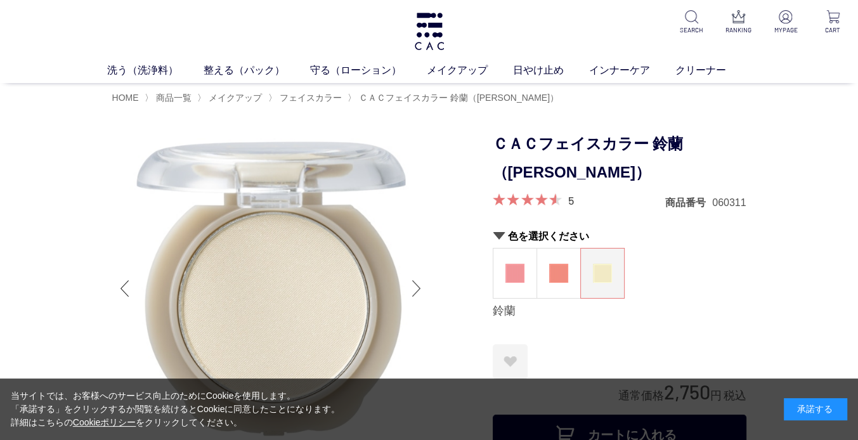
click at [413, 290] on div "Next slide" at bounding box center [416, 288] width 25 height 51
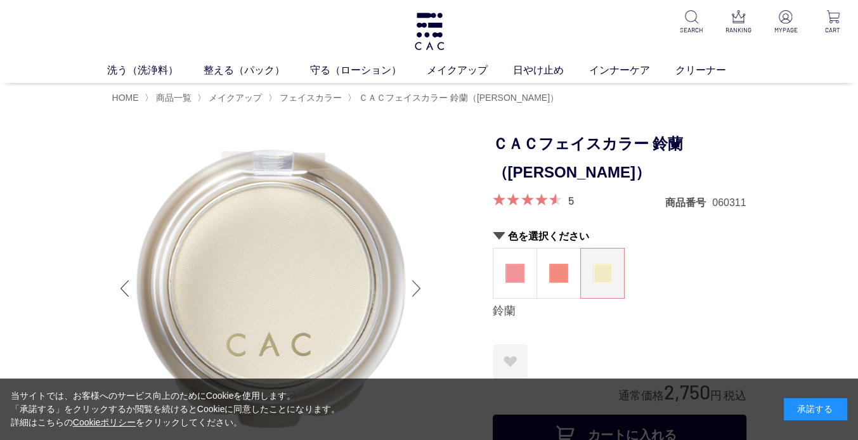
click at [413, 290] on div "Next slide" at bounding box center [416, 288] width 25 height 51
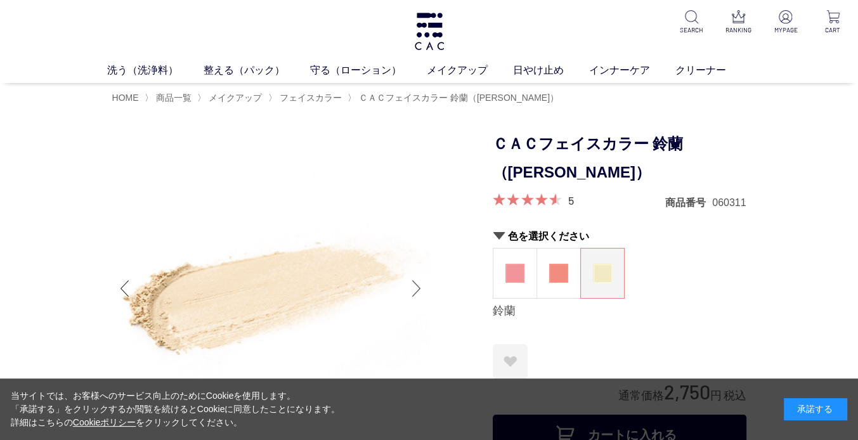
click at [413, 290] on div "Next slide" at bounding box center [416, 288] width 25 height 51
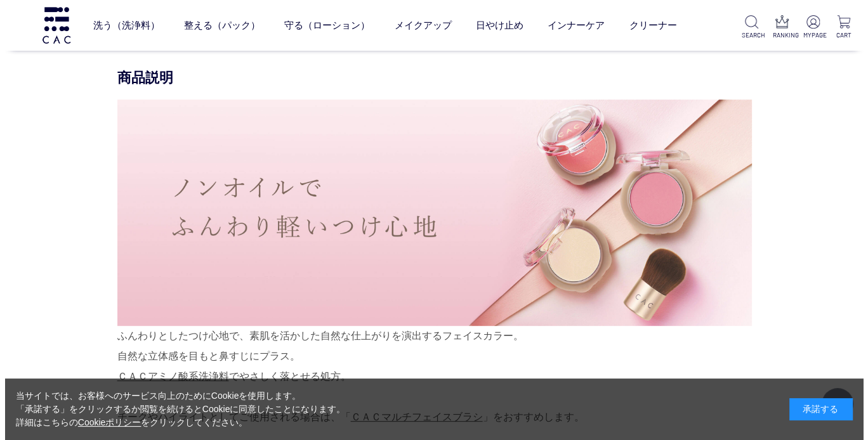
scroll to position [381, 0]
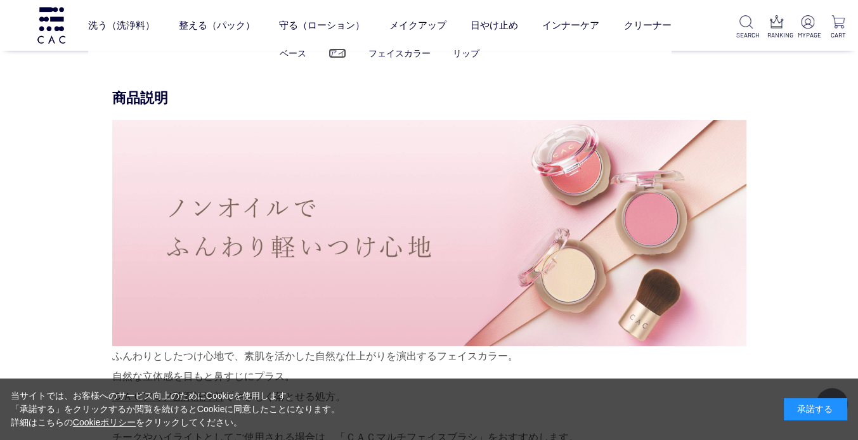
click at [340, 54] on link "アイ" at bounding box center [338, 53] width 18 height 10
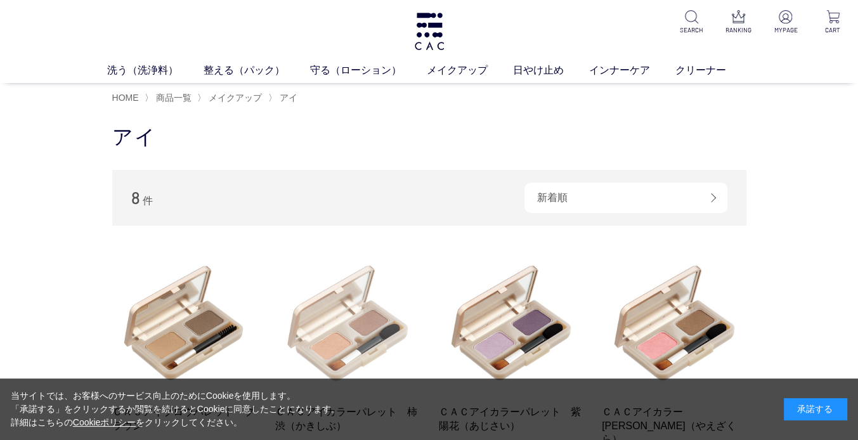
scroll to position [63, 0]
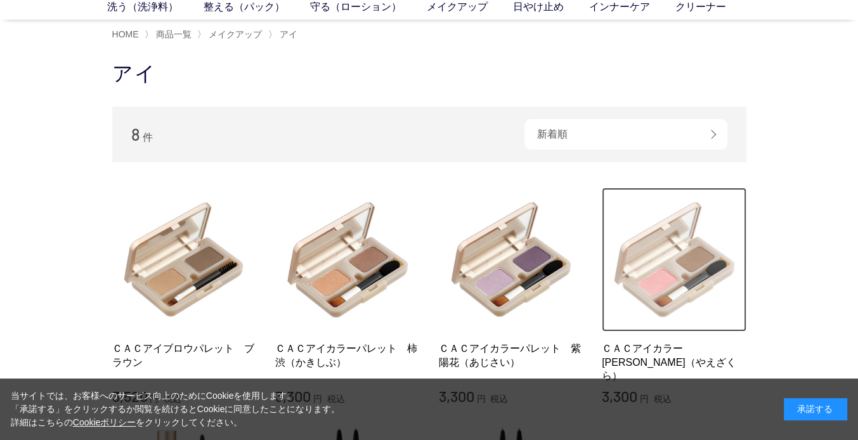
click at [665, 272] on img at bounding box center [674, 260] width 145 height 145
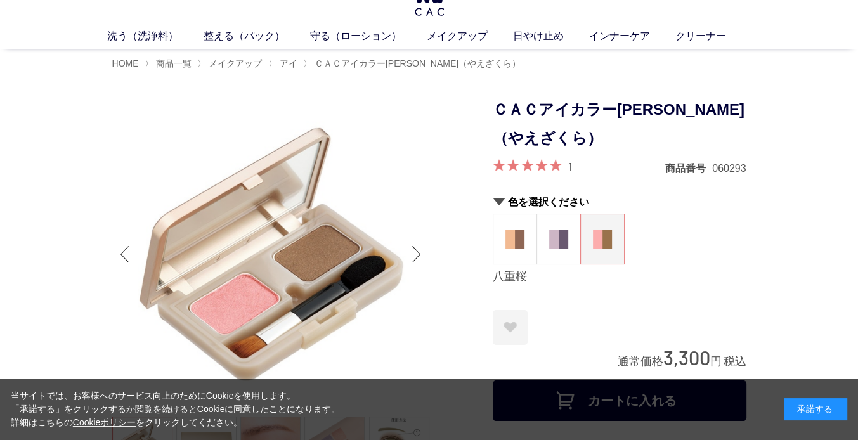
scroll to position [63, 0]
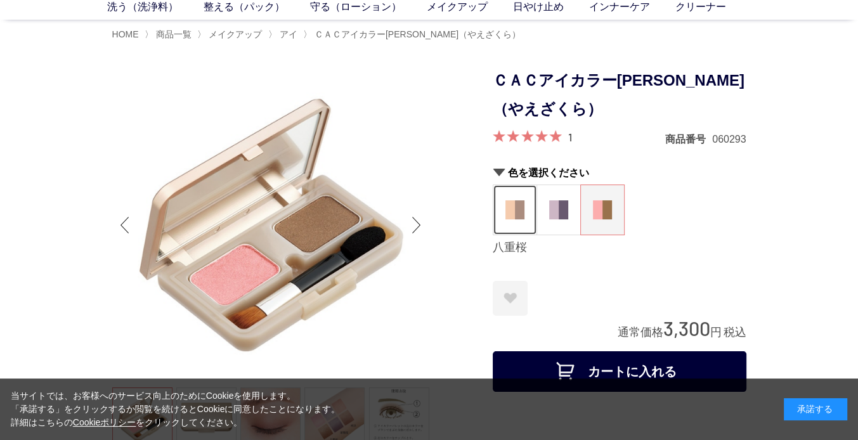
click at [520, 214] on img at bounding box center [514, 209] width 19 height 19
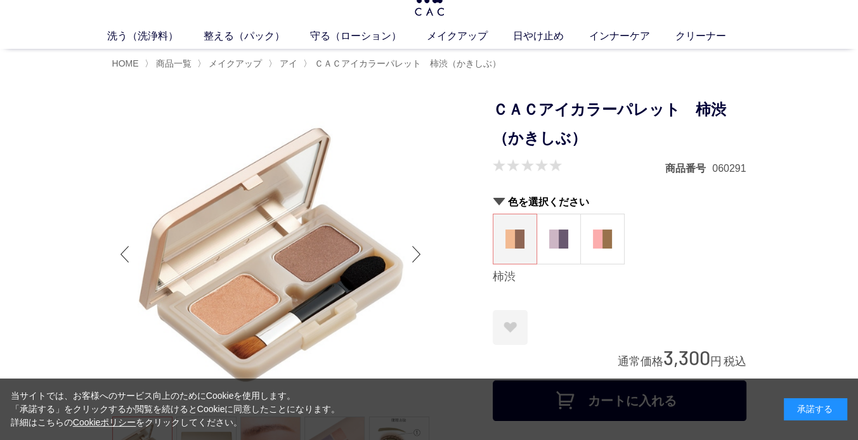
scroll to position [63, 0]
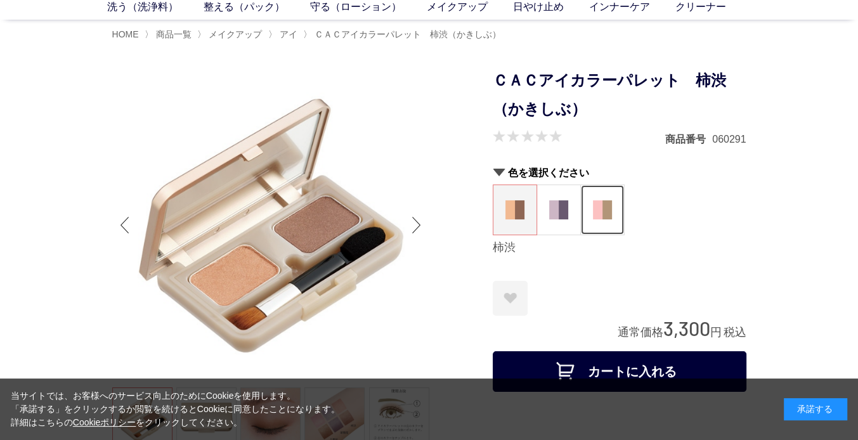
click at [599, 216] on img at bounding box center [602, 209] width 19 height 19
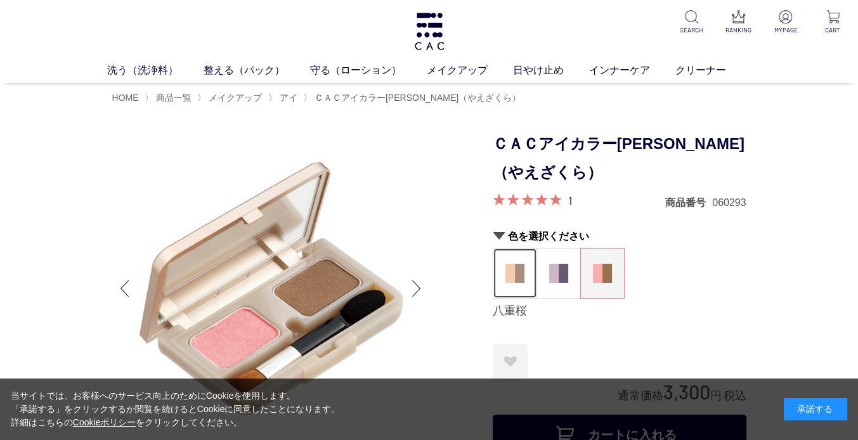
click at [504, 271] on figure at bounding box center [514, 273] width 43 height 49
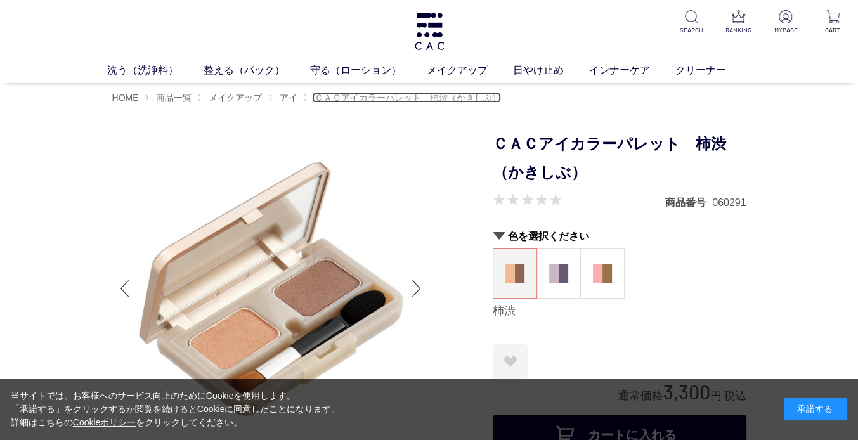
click at [365, 98] on span "ＣＡＣアイカラーパレット　柿渋（かきしぶ）" at bounding box center [408, 98] width 186 height 10
click at [291, 96] on span "アイ" at bounding box center [289, 98] width 18 height 10
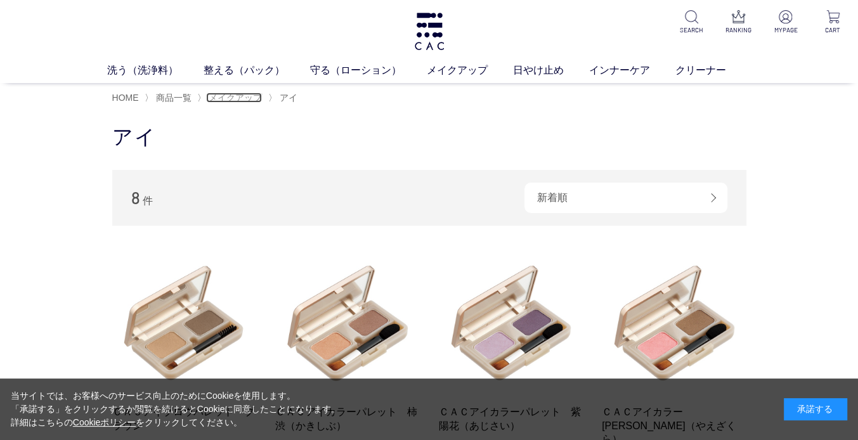
click at [238, 93] on span "メイクアップ" at bounding box center [235, 98] width 53 height 10
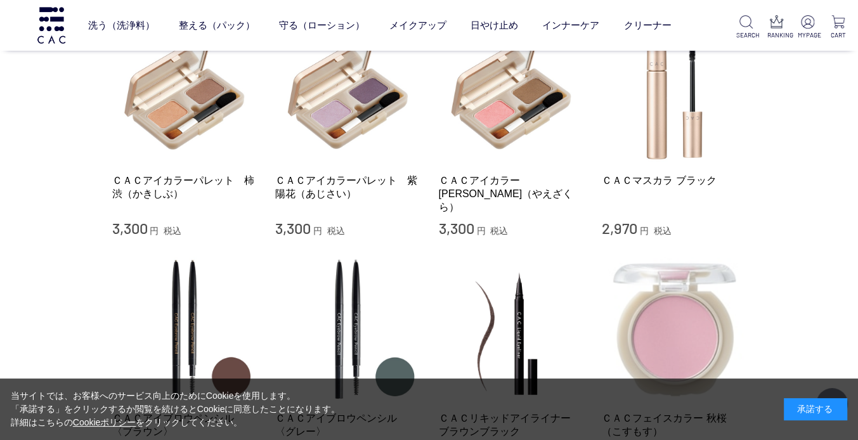
scroll to position [888, 0]
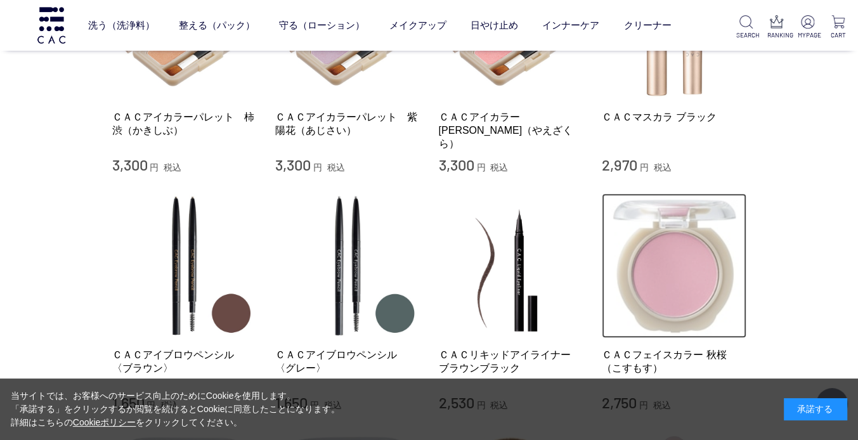
click at [698, 262] on img at bounding box center [674, 265] width 145 height 145
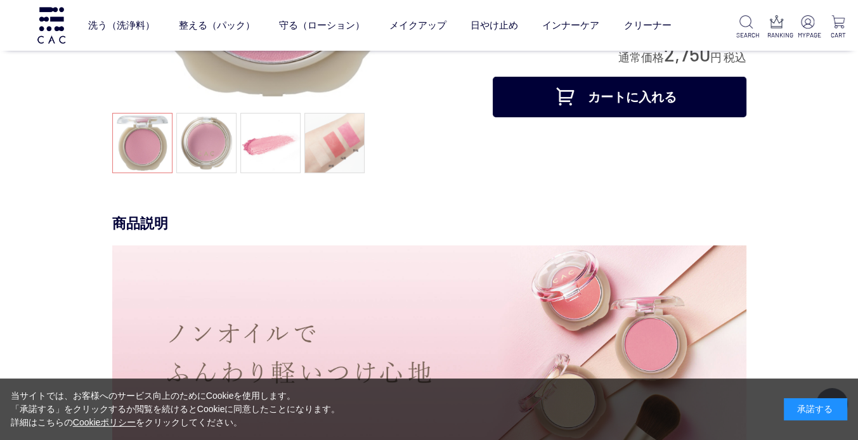
scroll to position [254, 0]
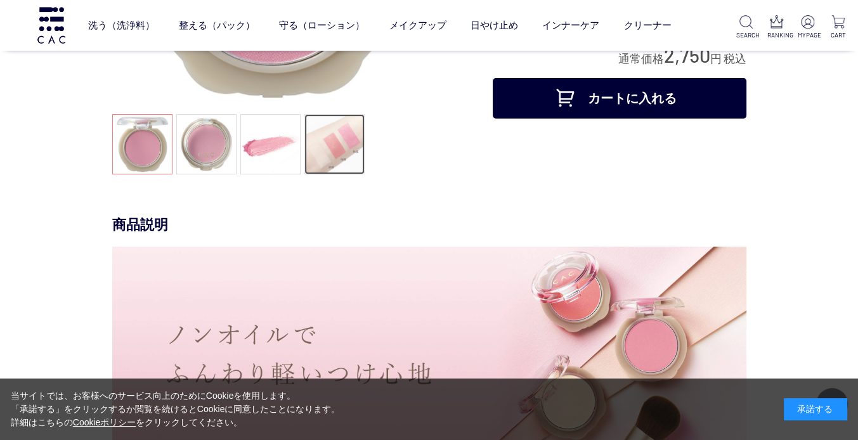
click at [353, 140] on link at bounding box center [334, 144] width 60 height 60
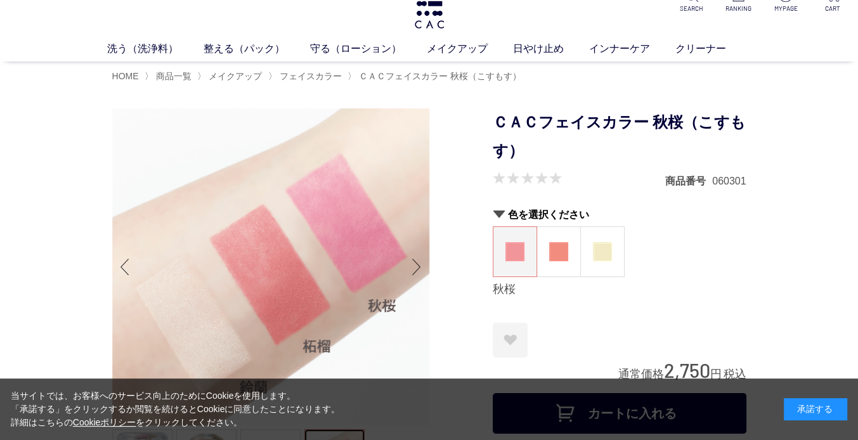
scroll to position [0, 0]
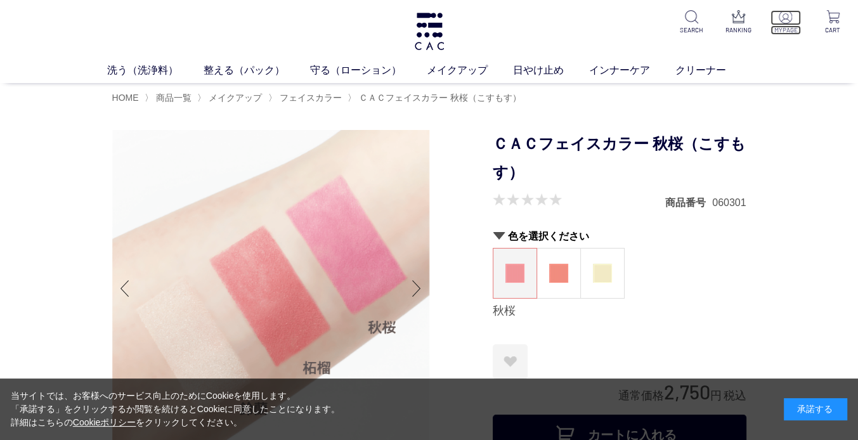
click at [786, 19] on img at bounding box center [785, 16] width 13 height 13
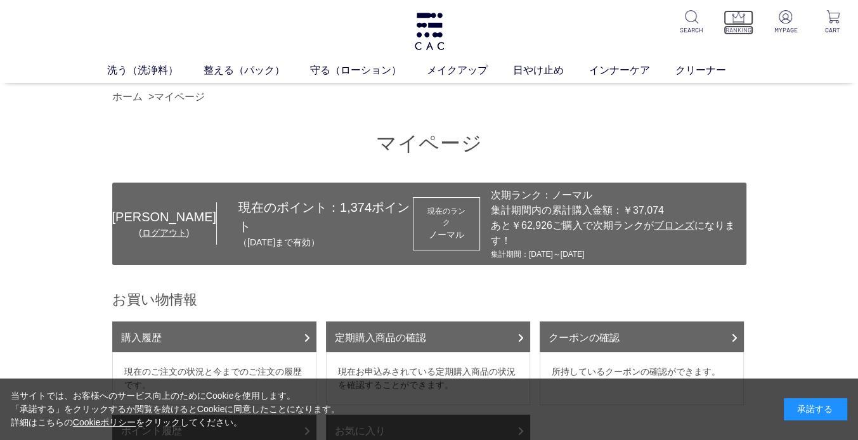
click at [741, 25] on p "RANKING" at bounding box center [739, 30] width 30 height 10
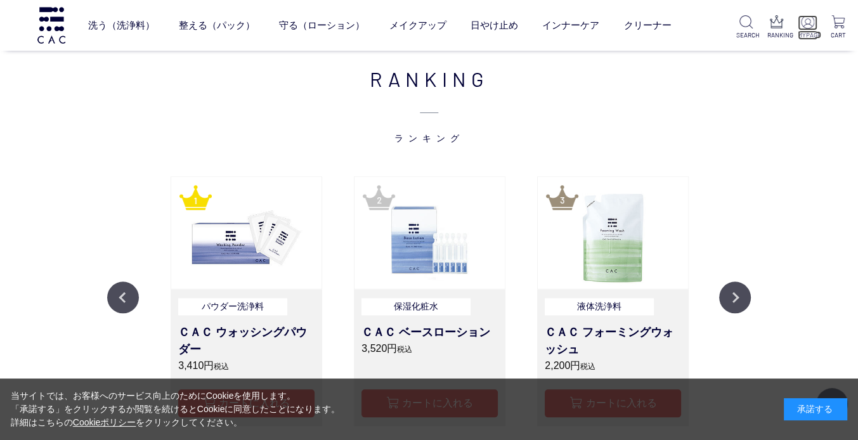
click at [804, 24] on img at bounding box center [807, 21] width 13 height 13
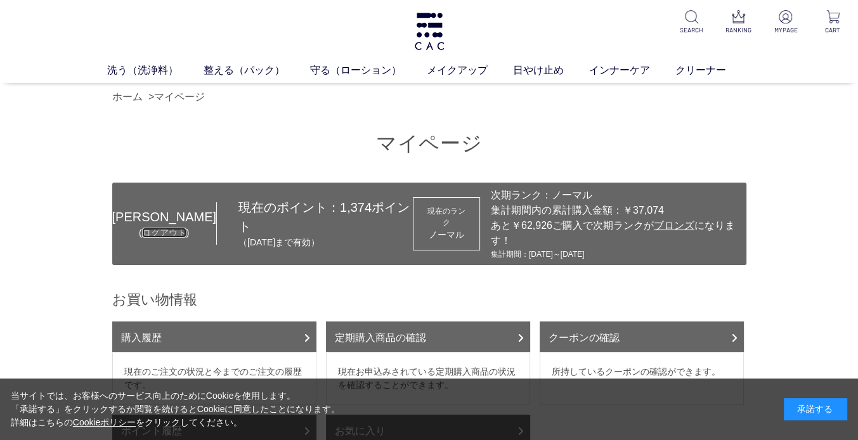
click at [142, 228] on link "ログアウト" at bounding box center [164, 233] width 44 height 10
